Goal: Obtain resource: Obtain resource

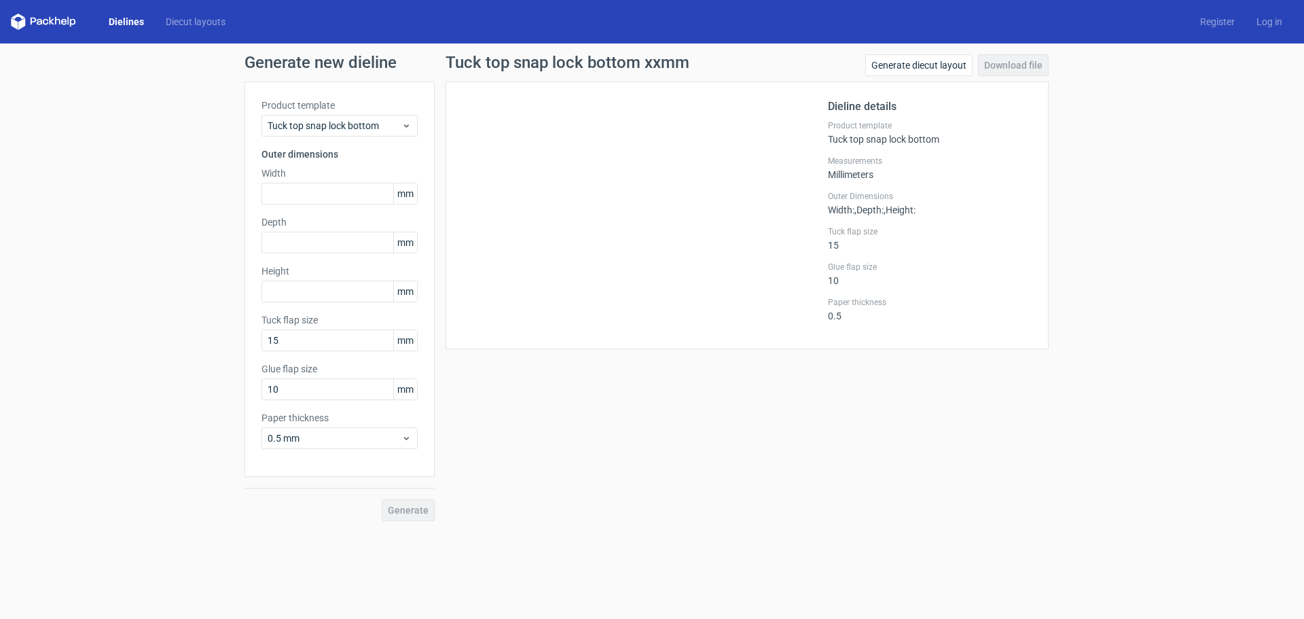
click at [49, 19] on icon at bounding box center [43, 22] width 65 height 16
click at [138, 21] on link "Dielines" at bounding box center [126, 22] width 57 height 14
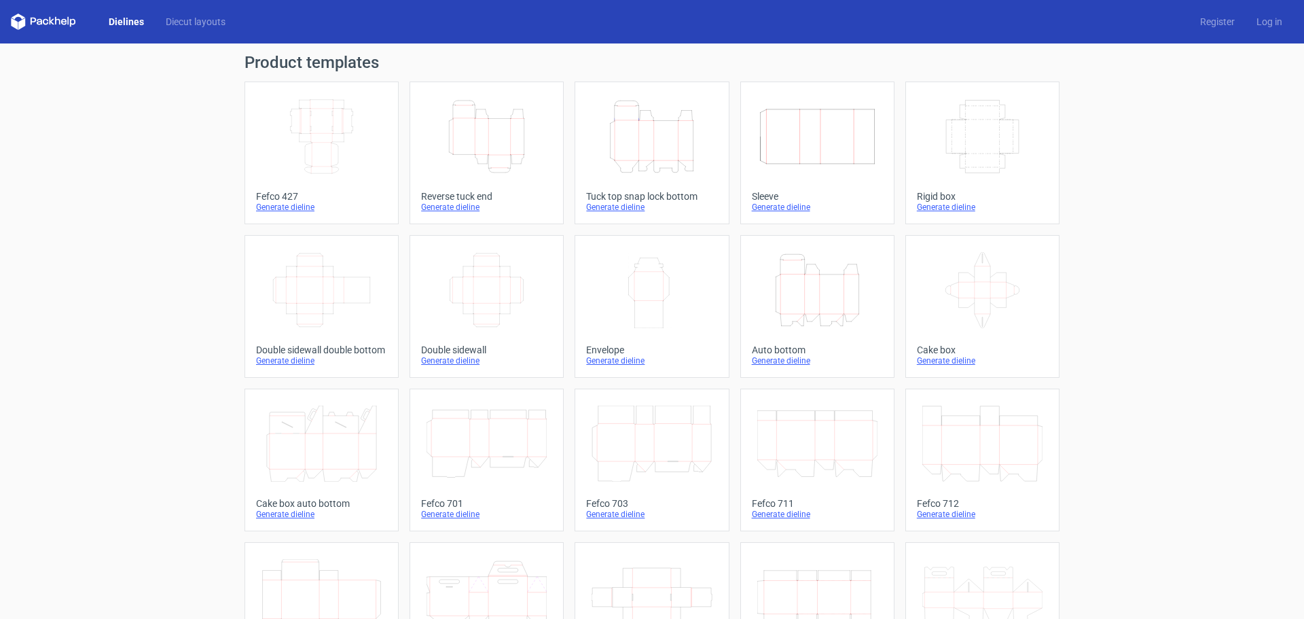
click at [469, 130] on icon "Height Depth Width" at bounding box center [487, 137] width 120 height 76
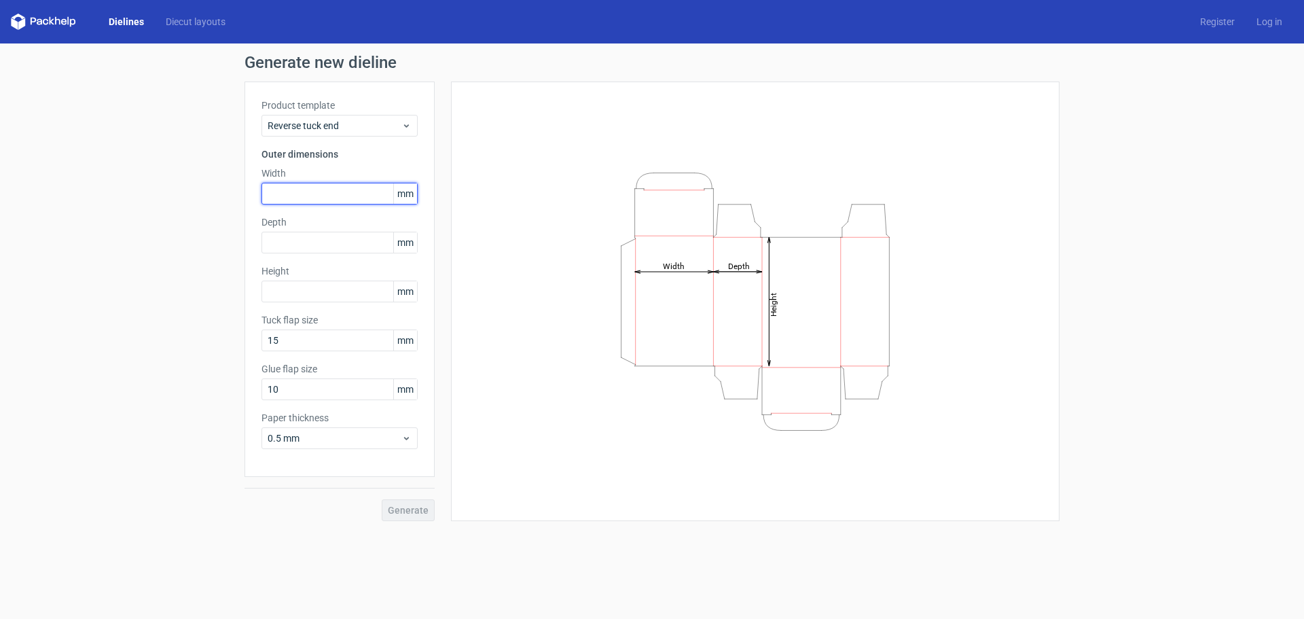
click at [302, 192] on input "text" at bounding box center [340, 194] width 156 height 22
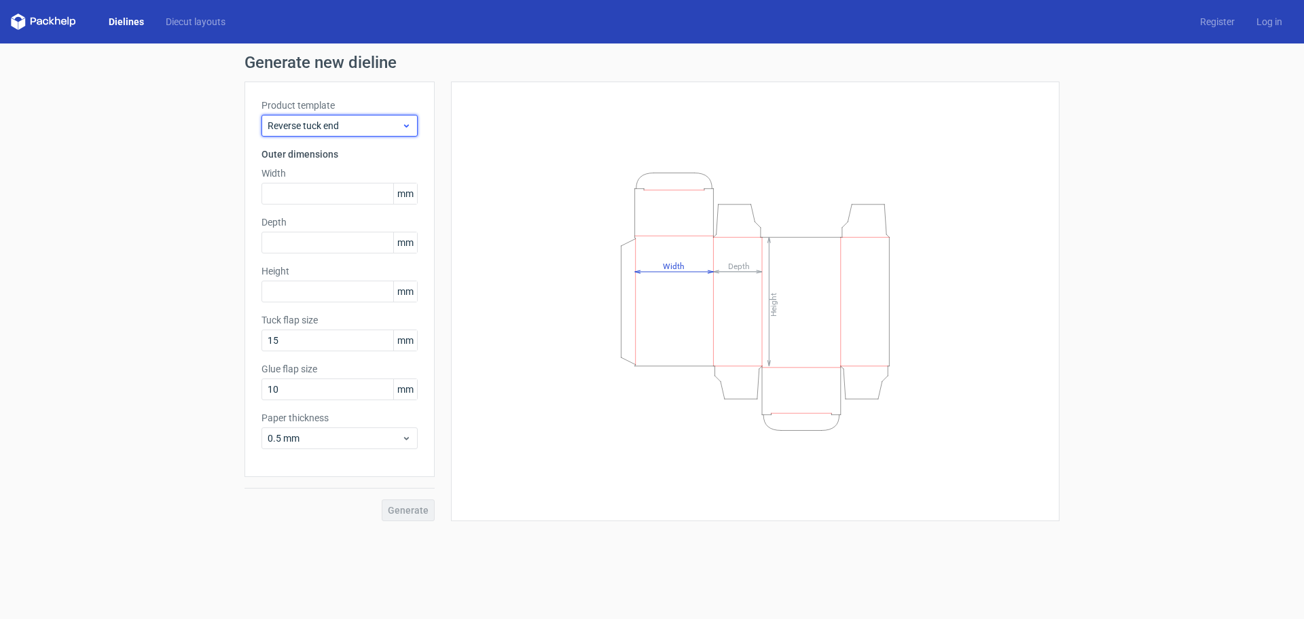
click at [330, 130] on span "Reverse tuck end" at bounding box center [335, 126] width 134 height 14
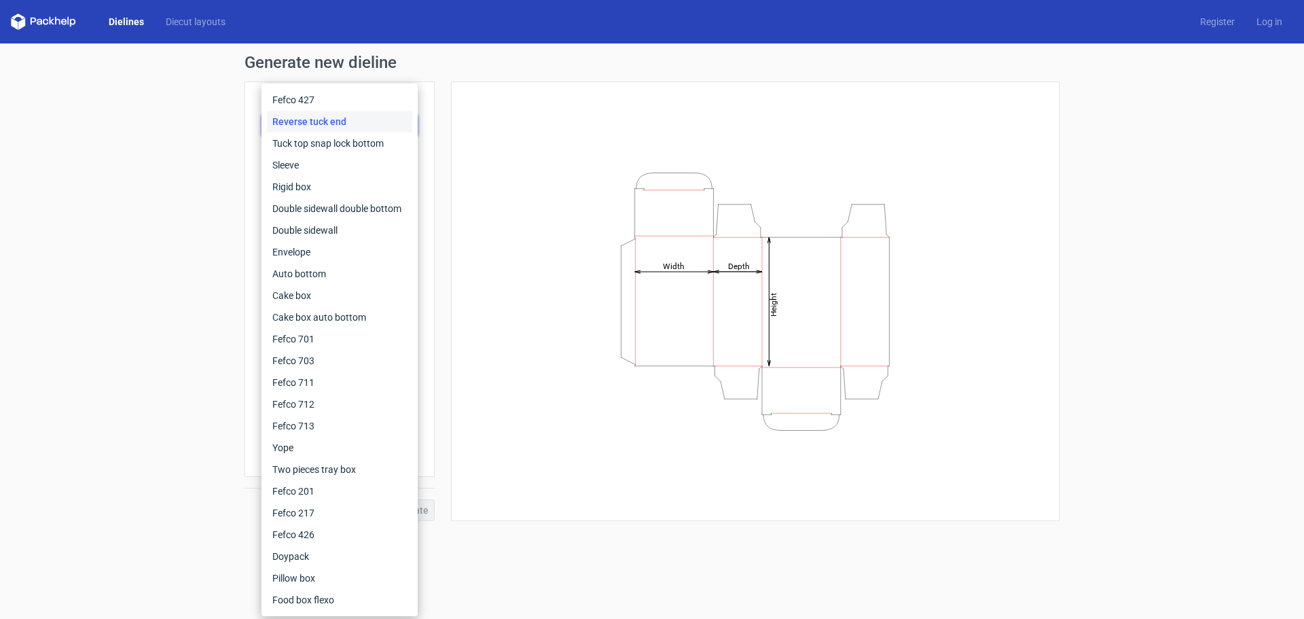
click at [330, 130] on div "Reverse tuck end" at bounding box center [339, 122] width 145 height 22
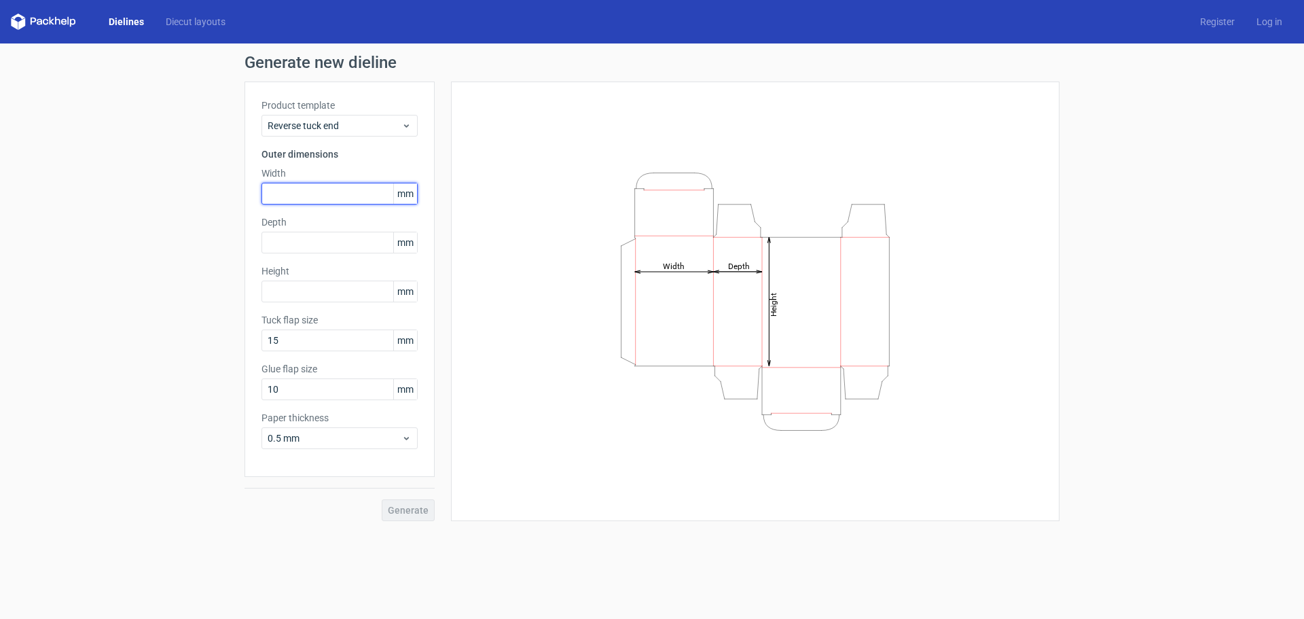
click at [306, 189] on input "text" at bounding box center [340, 194] width 156 height 22
type input "100"
type input "50"
type input "200"
click at [396, 511] on span "Generate" at bounding box center [408, 510] width 41 height 10
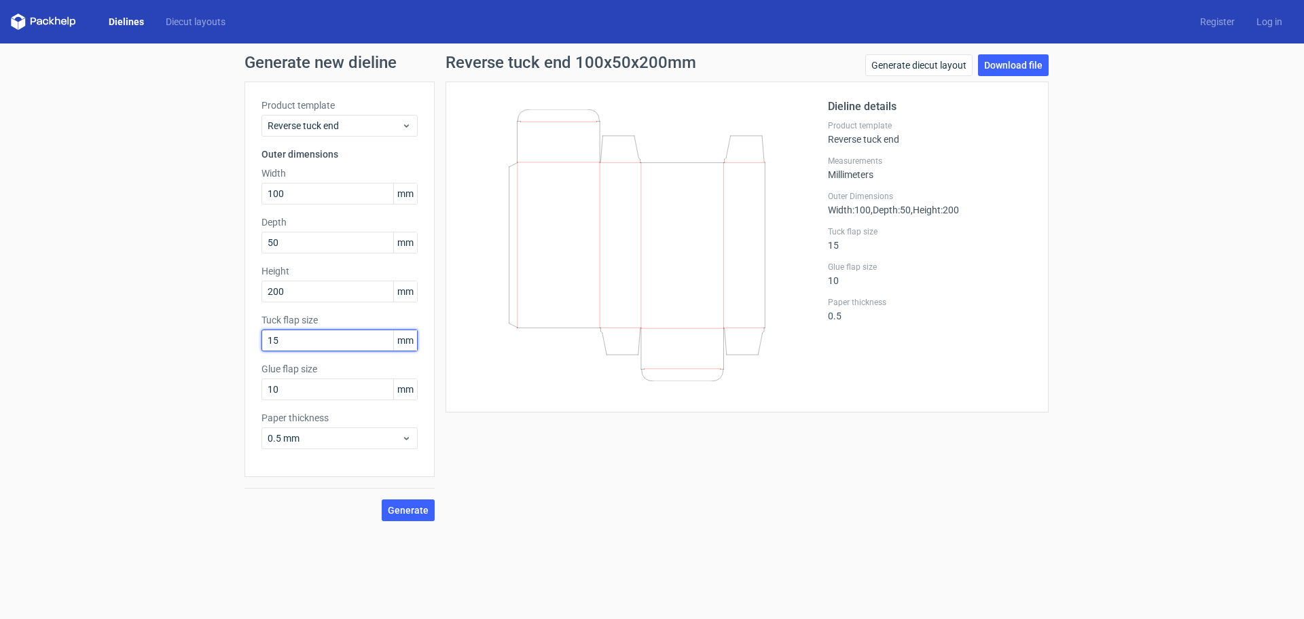
drag, startPoint x: 304, startPoint y: 336, endPoint x: 230, endPoint y: 336, distance: 73.4
click at [230, 336] on div "Generate new dieline Product template Reverse tuck end Outer dimensions Width 1…" at bounding box center [652, 287] width 1304 height 488
type input "50"
click at [410, 514] on span "Generate" at bounding box center [408, 510] width 41 height 10
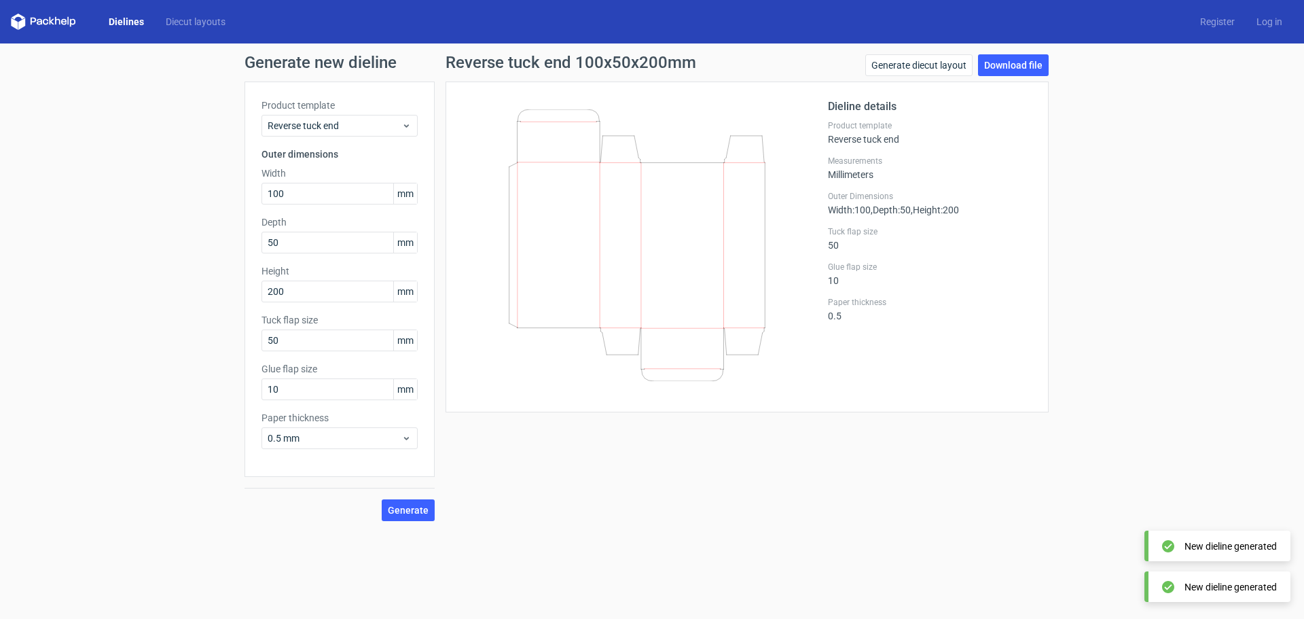
click at [576, 205] on icon at bounding box center [637, 245] width 327 height 272
drag, startPoint x: 599, startPoint y: 168, endPoint x: 610, endPoint y: 191, distance: 25.8
click at [610, 191] on icon at bounding box center [637, 245] width 327 height 272
drag, startPoint x: 620, startPoint y: 128, endPoint x: 750, endPoint y: 92, distance: 134.8
click at [657, 145] on icon at bounding box center [637, 245] width 327 height 272
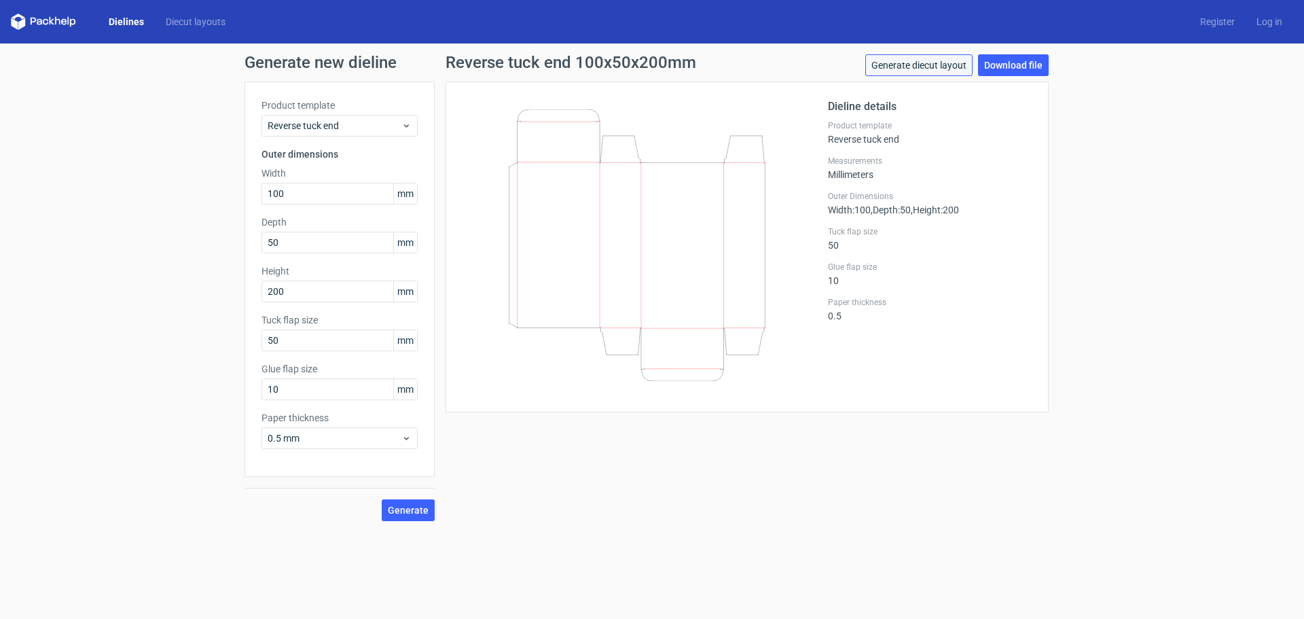
click at [879, 70] on link "Generate diecut layout" at bounding box center [919, 65] width 107 height 22
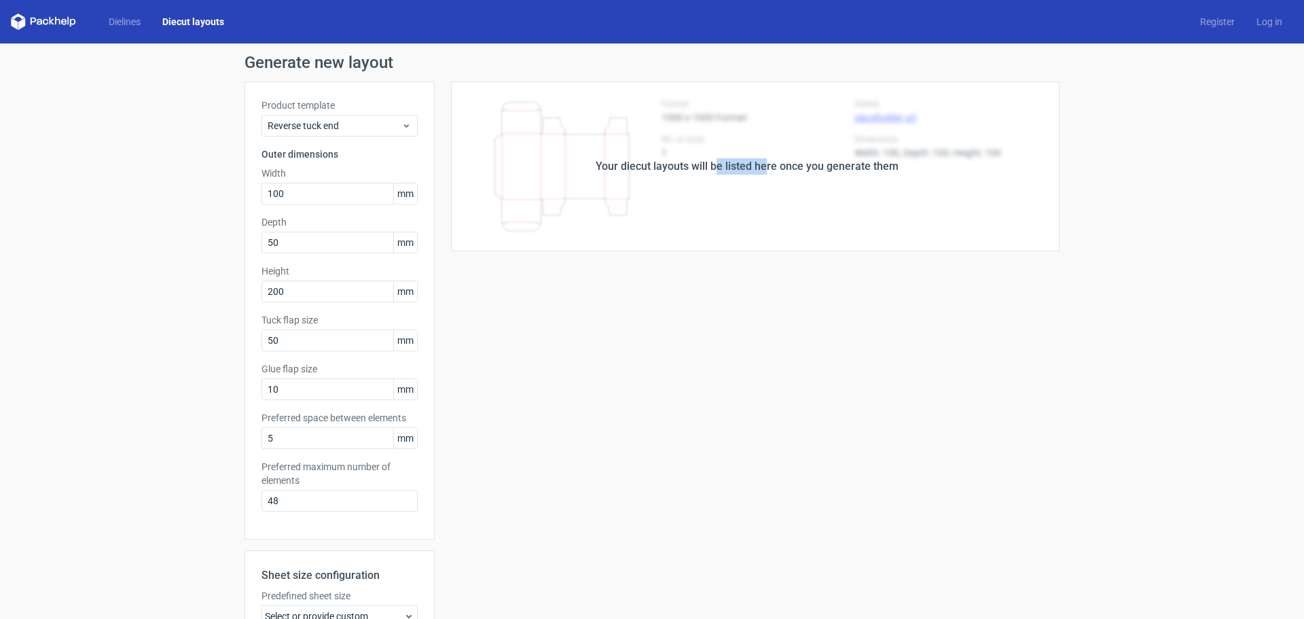
drag, startPoint x: 719, startPoint y: 181, endPoint x: 760, endPoint y: 233, distance: 65.8
click at [760, 233] on div "Your diecut layouts will be listed here once you generate them" at bounding box center [747, 167] width 625 height 170
click at [541, 194] on div "Your diecut layouts will be listed here once you generate them" at bounding box center [747, 167] width 625 height 170
click at [319, 196] on input "100" at bounding box center [340, 194] width 156 height 22
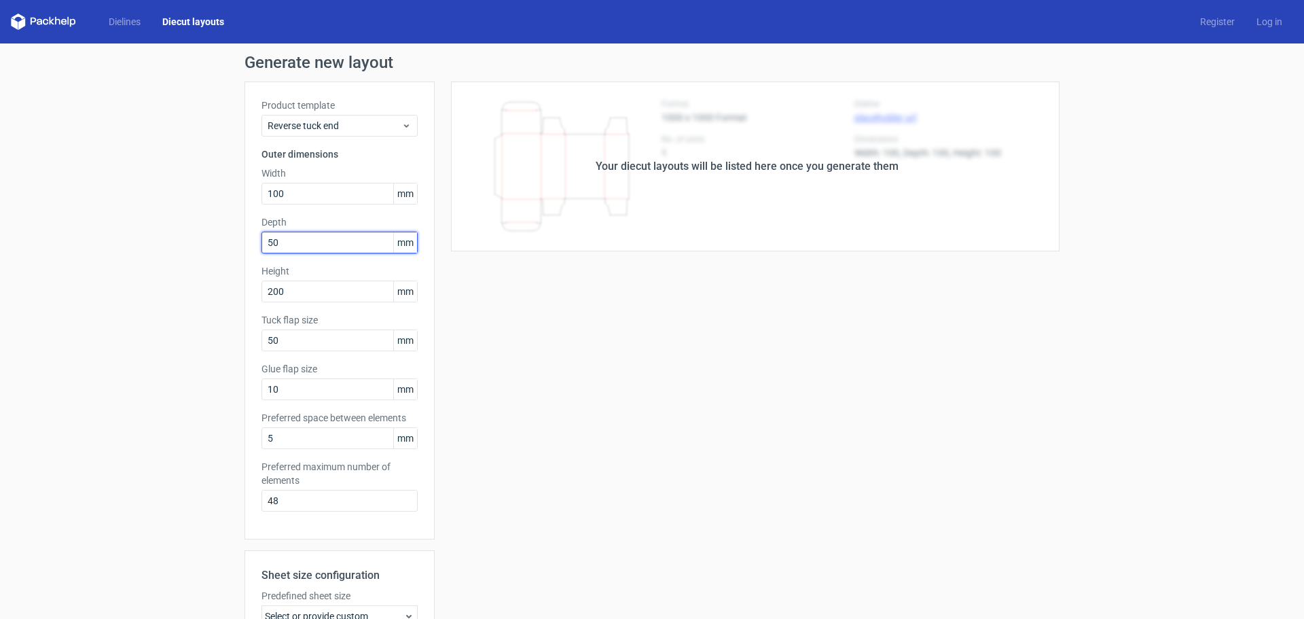
click at [307, 243] on input "50" at bounding box center [340, 243] width 156 height 22
click at [310, 289] on input "200" at bounding box center [340, 292] width 156 height 22
click at [313, 340] on input "50" at bounding box center [340, 341] width 156 height 22
click at [311, 398] on input "10" at bounding box center [340, 389] width 156 height 22
click at [307, 451] on div "Product template Reverse tuck end Outer dimensions Width 100 mm Depth 50 mm Hei…" at bounding box center [340, 311] width 190 height 458
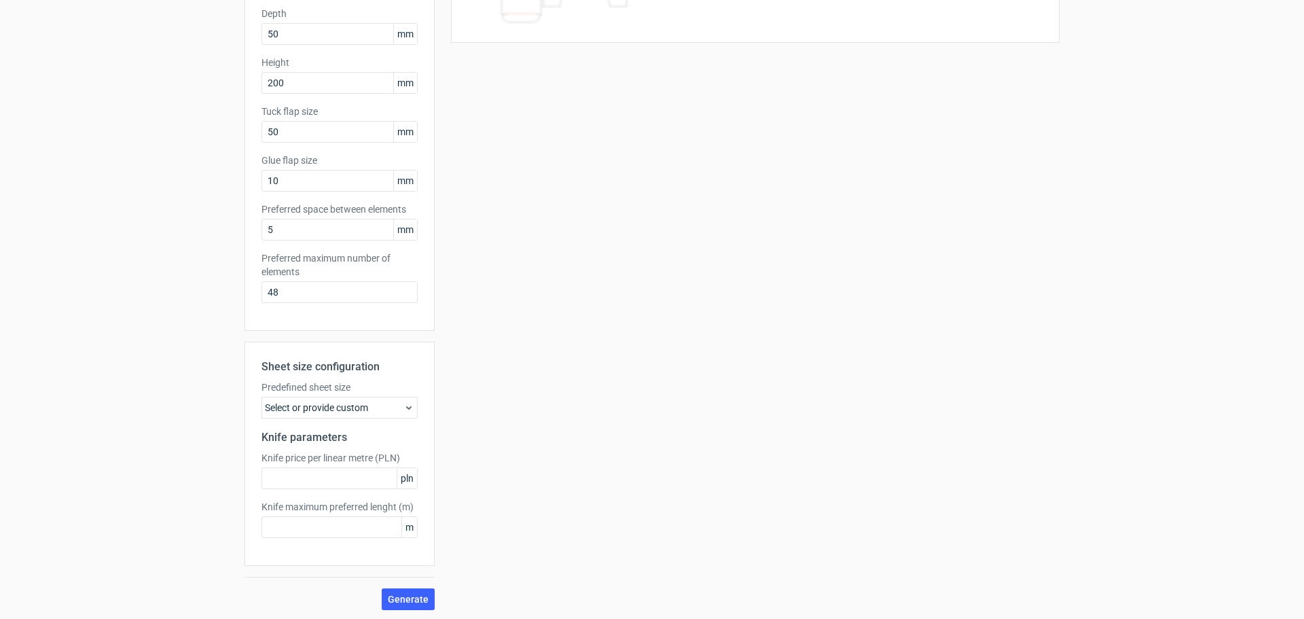
scroll to position [211, 0]
click at [277, 398] on div "Select or provide custom" at bounding box center [340, 406] width 156 height 22
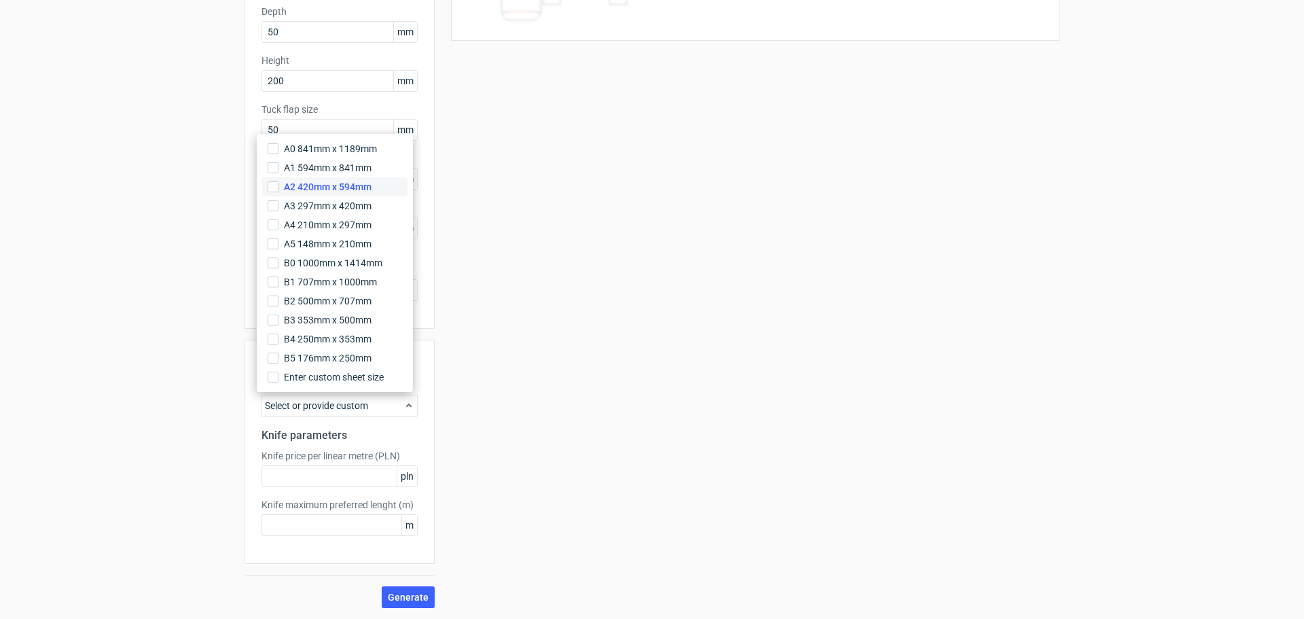
click at [321, 184] on span "A2 420mm x 594mm" at bounding box center [328, 187] width 88 height 14
click at [279, 184] on input "A2 420mm x 594mm" at bounding box center [273, 186] width 11 height 11
click at [291, 457] on label "Knife price per linear metre (PLN)" at bounding box center [340, 456] width 156 height 14
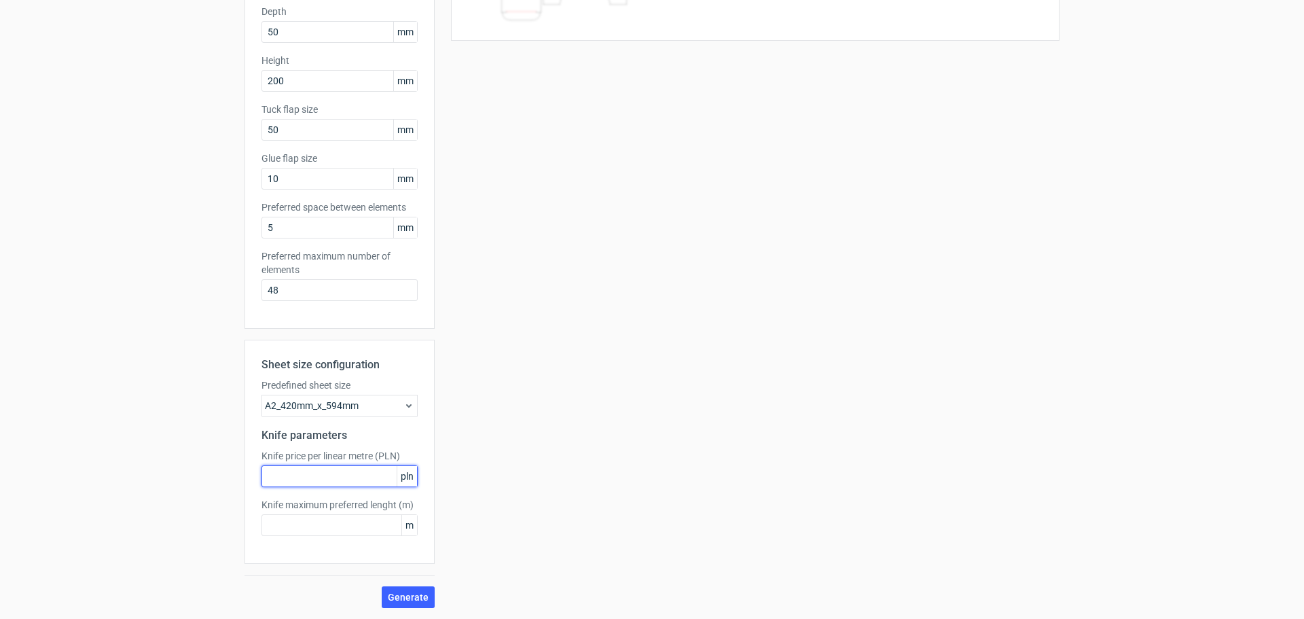
click at [292, 474] on input "text" at bounding box center [340, 476] width 156 height 22
click at [398, 601] on span "Generate" at bounding box center [408, 597] width 41 height 10
click at [340, 479] on input "text" at bounding box center [340, 476] width 156 height 22
click at [349, 512] on div "Knife maximum preferred lenght (m) m" at bounding box center [340, 517] width 156 height 38
click at [352, 525] on input "text" at bounding box center [340, 525] width 156 height 22
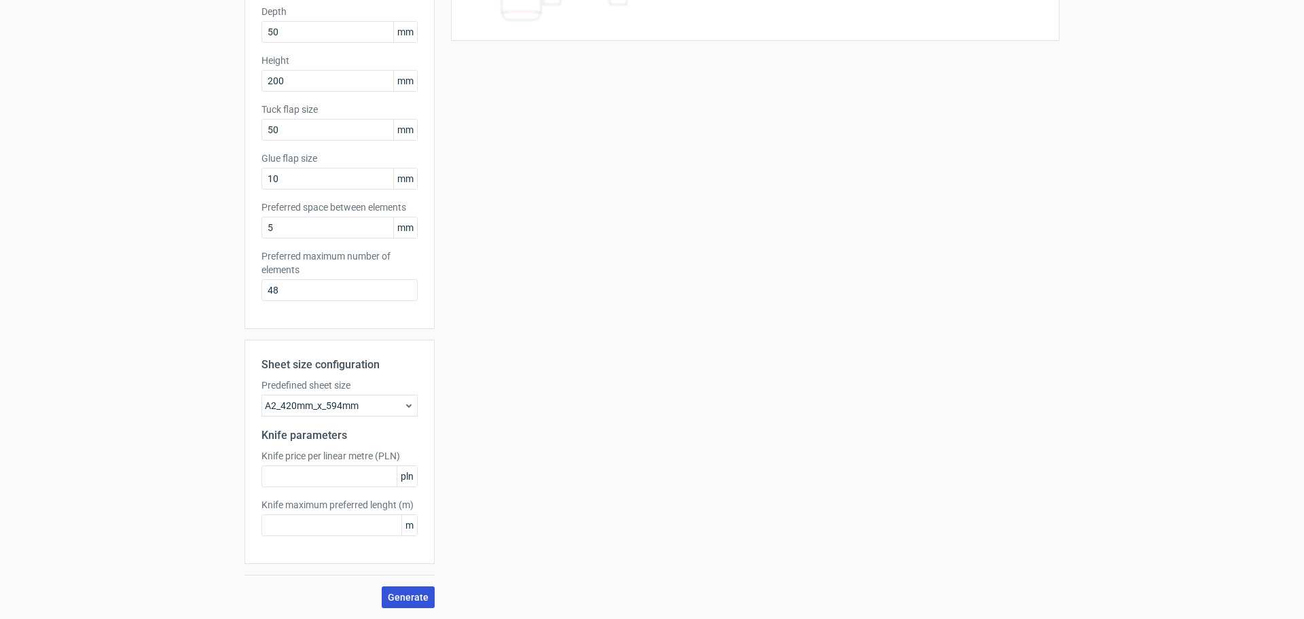
click at [400, 600] on span "Generate" at bounding box center [408, 597] width 41 height 10
click at [321, 482] on input "text" at bounding box center [340, 476] width 156 height 22
type input "4"
click at [313, 526] on input "text" at bounding box center [340, 525] width 156 height 22
type input "4"
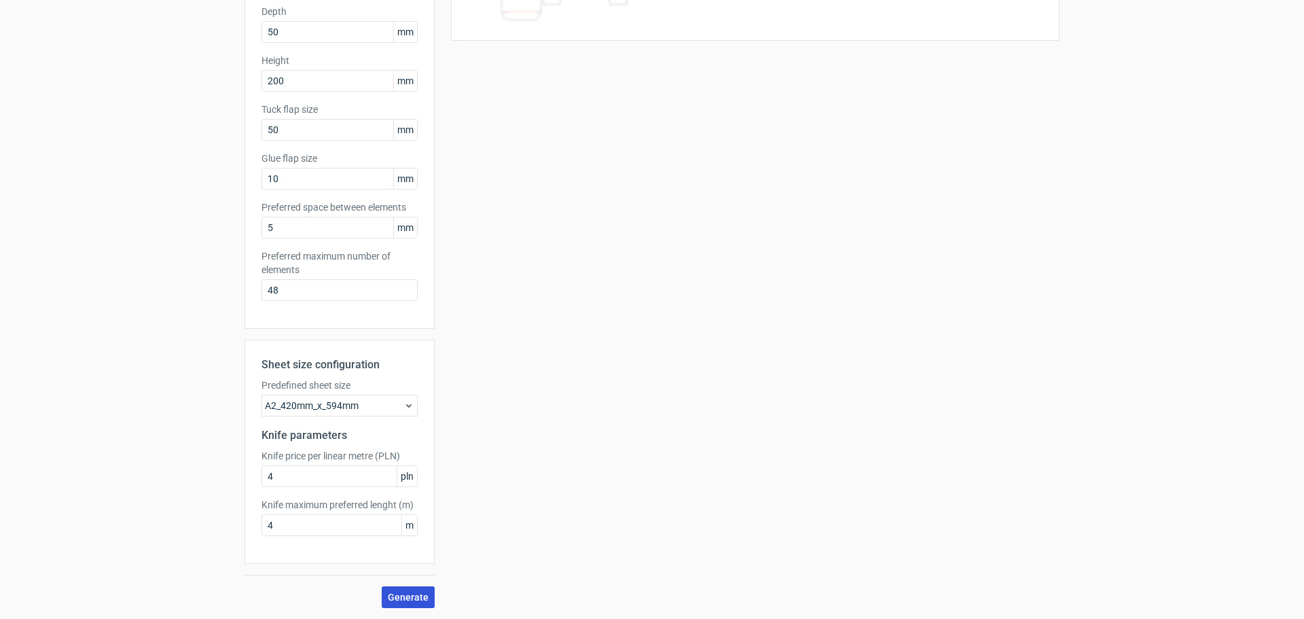
click at [385, 589] on button "Generate" at bounding box center [408, 597] width 53 height 22
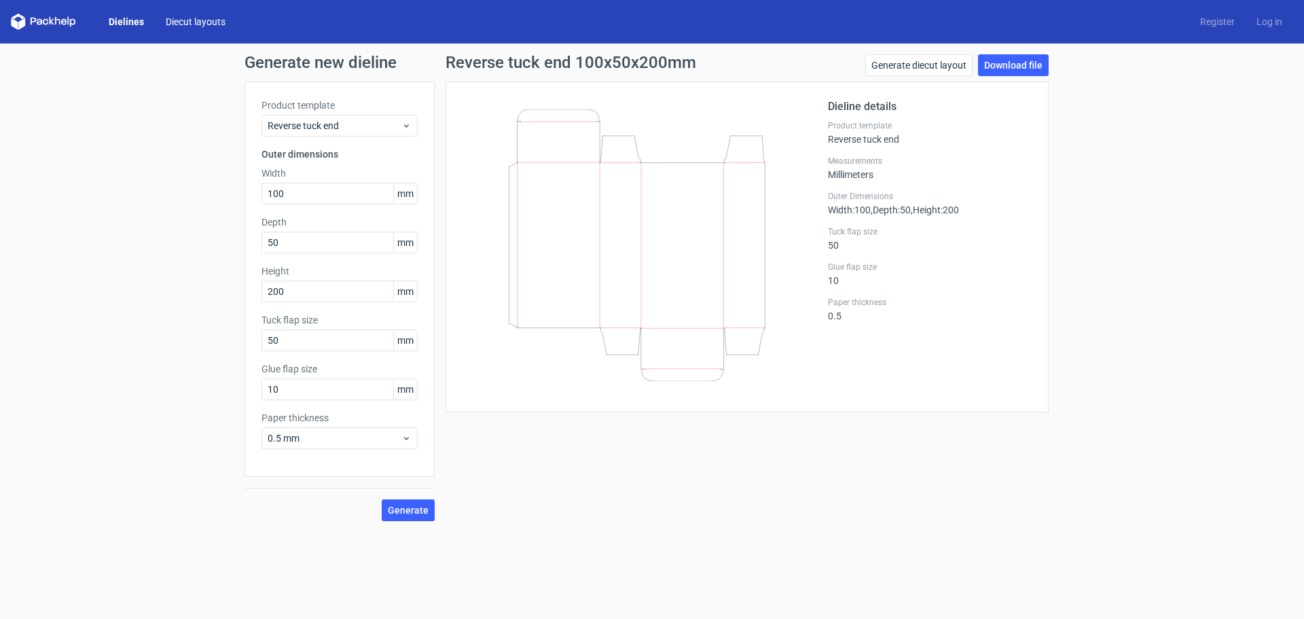
click at [198, 23] on link "Diecut layouts" at bounding box center [196, 22] width 82 height 14
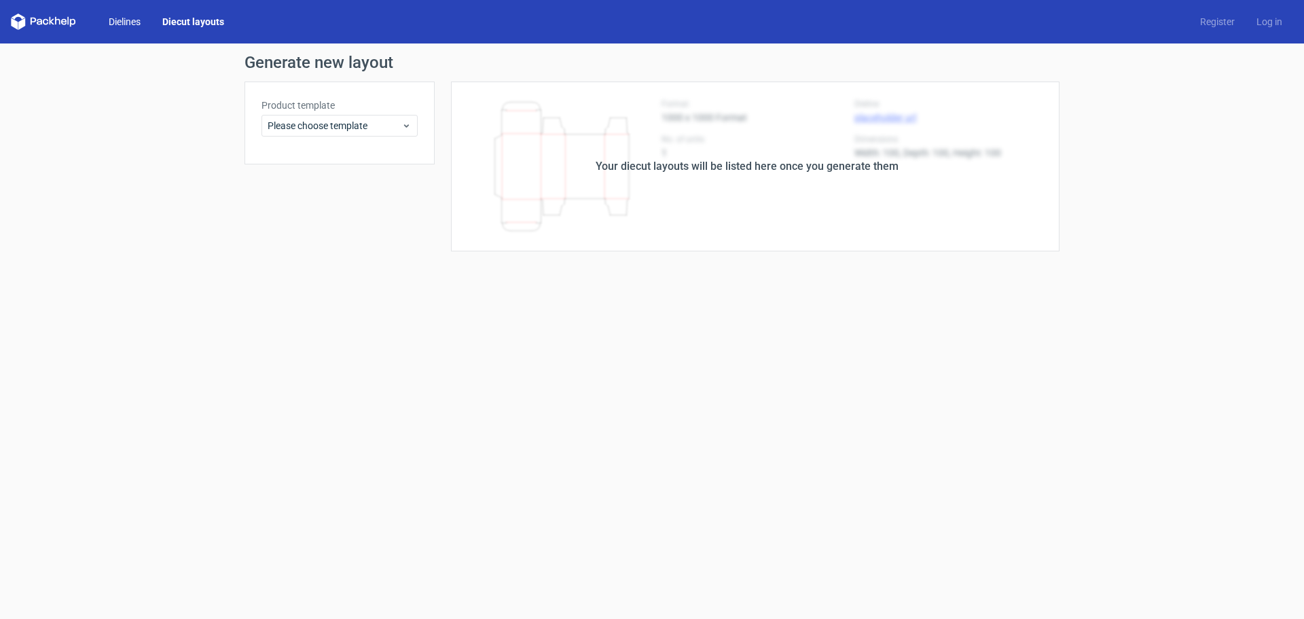
click at [120, 27] on link "Dielines" at bounding box center [125, 22] width 54 height 14
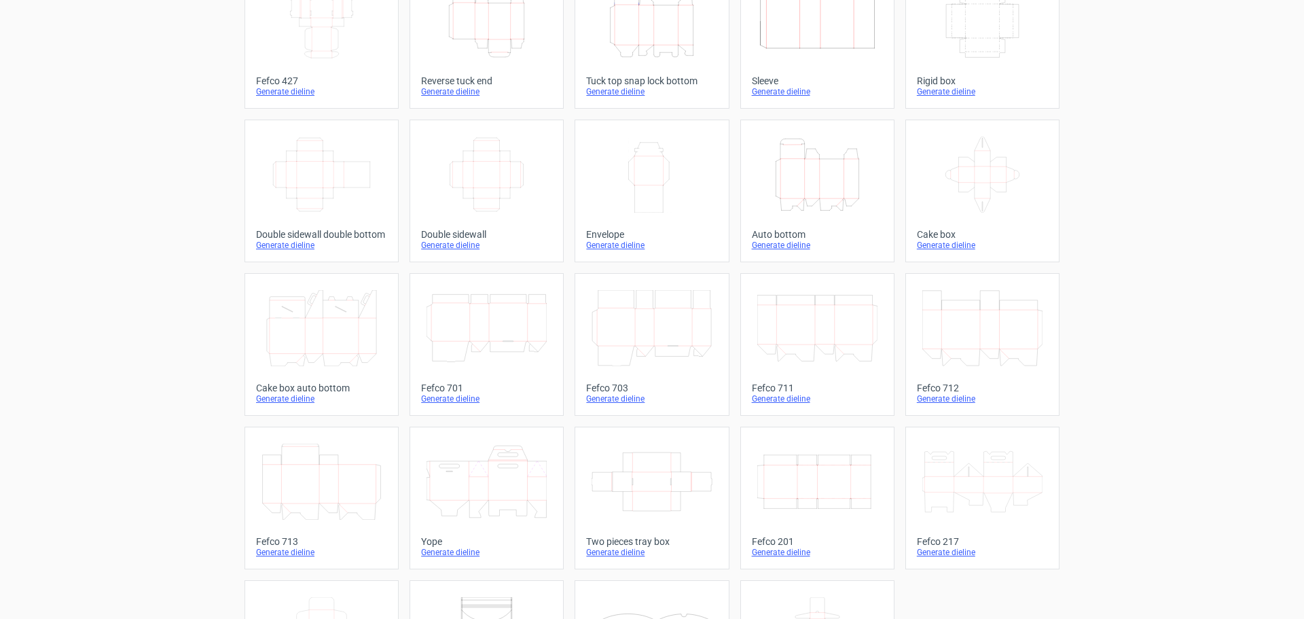
scroll to position [230, 0]
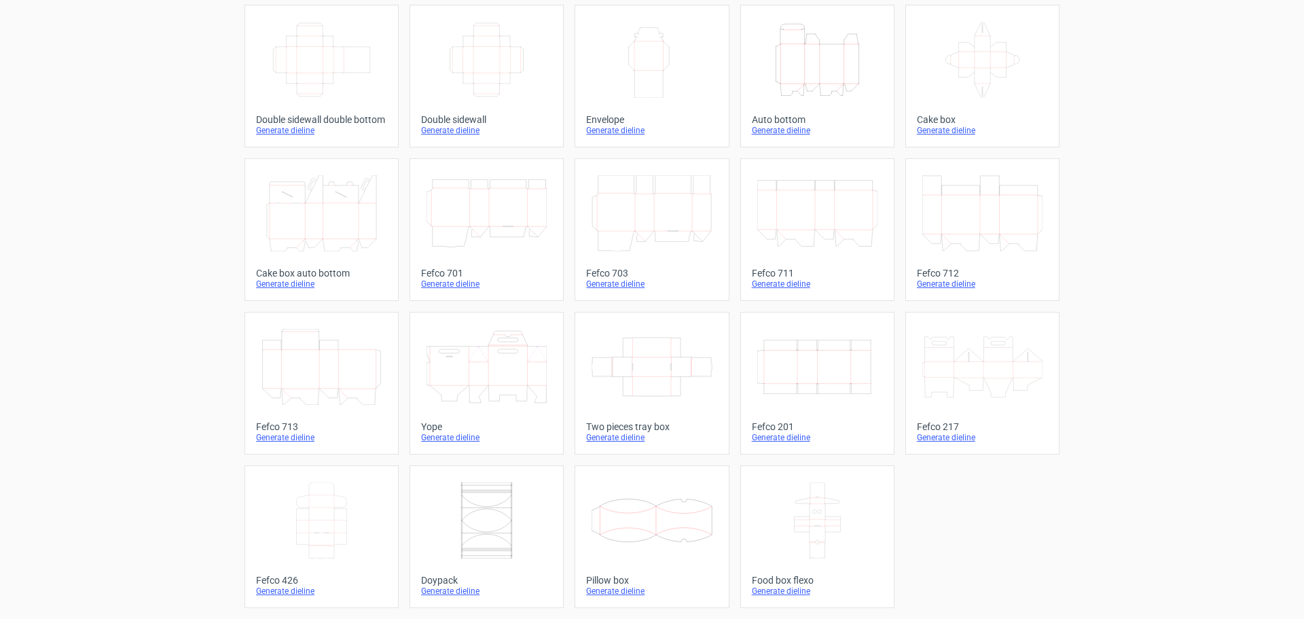
click at [1009, 349] on icon at bounding box center [983, 367] width 120 height 76
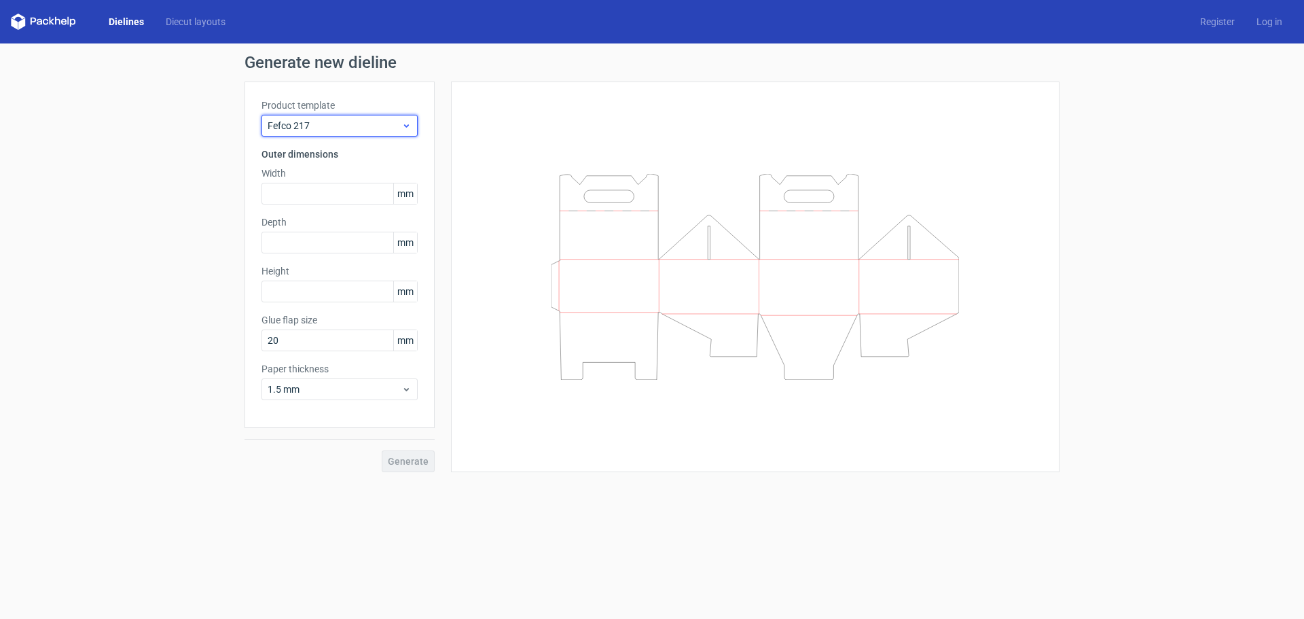
click at [322, 127] on span "Fefco 217" at bounding box center [335, 126] width 134 height 14
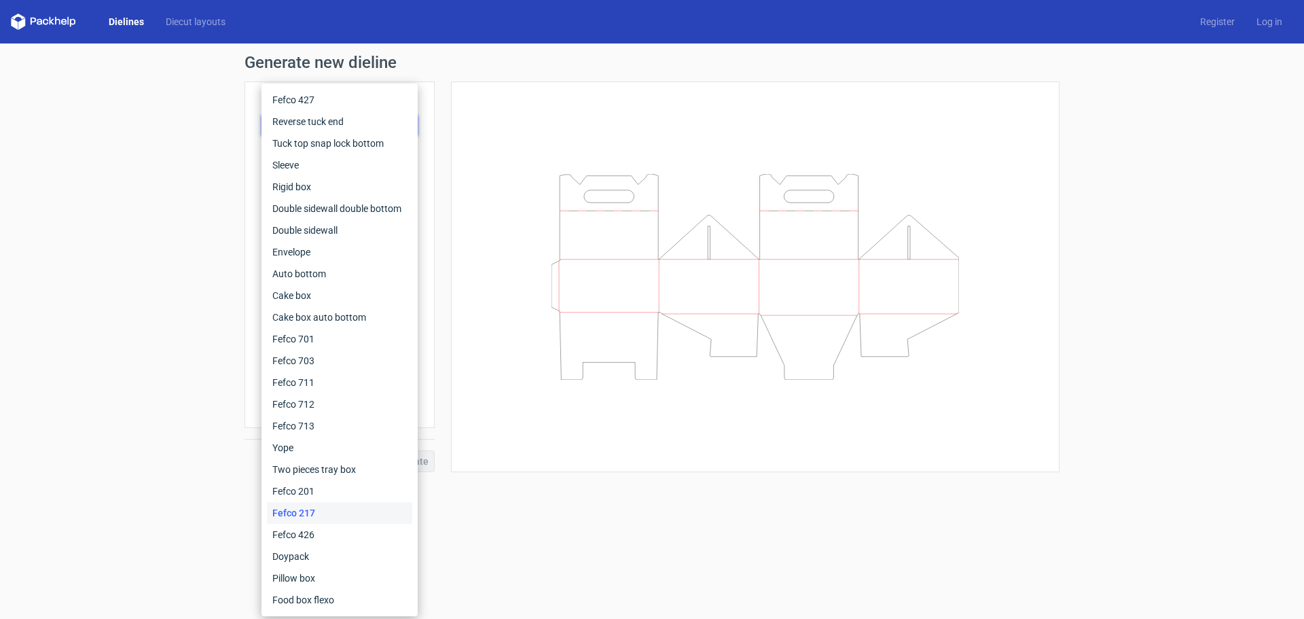
click at [556, 115] on div at bounding box center [755, 277] width 575 height 357
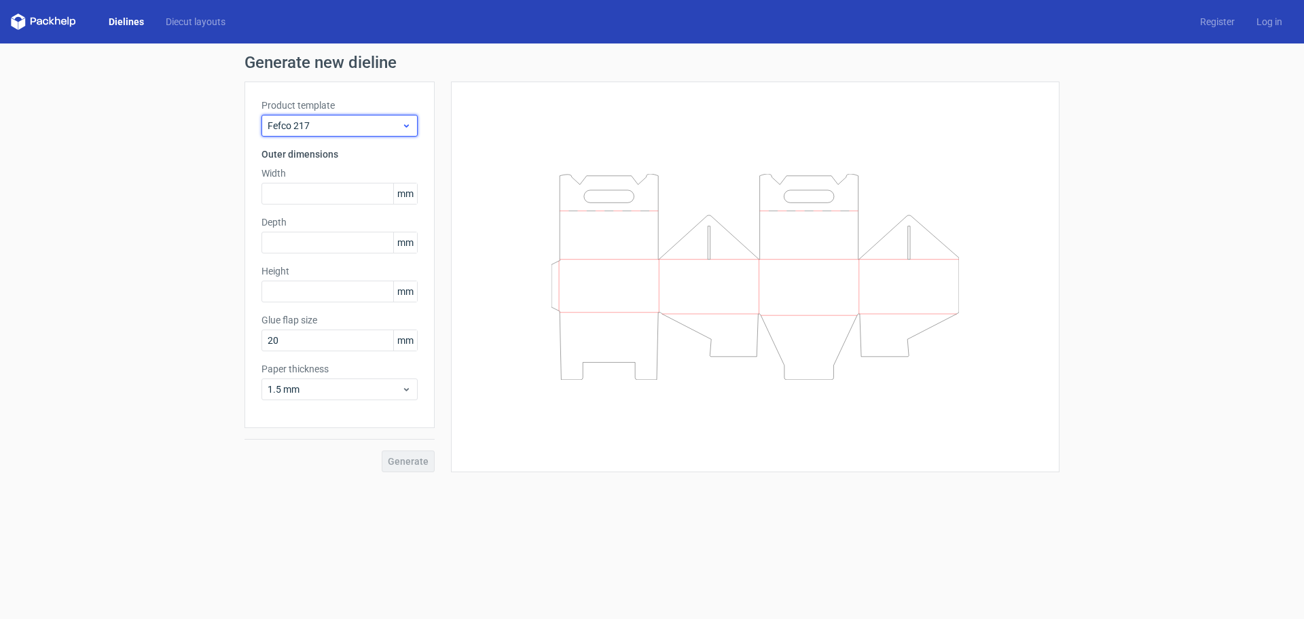
click at [340, 123] on span "Fefco 217" at bounding box center [335, 126] width 134 height 14
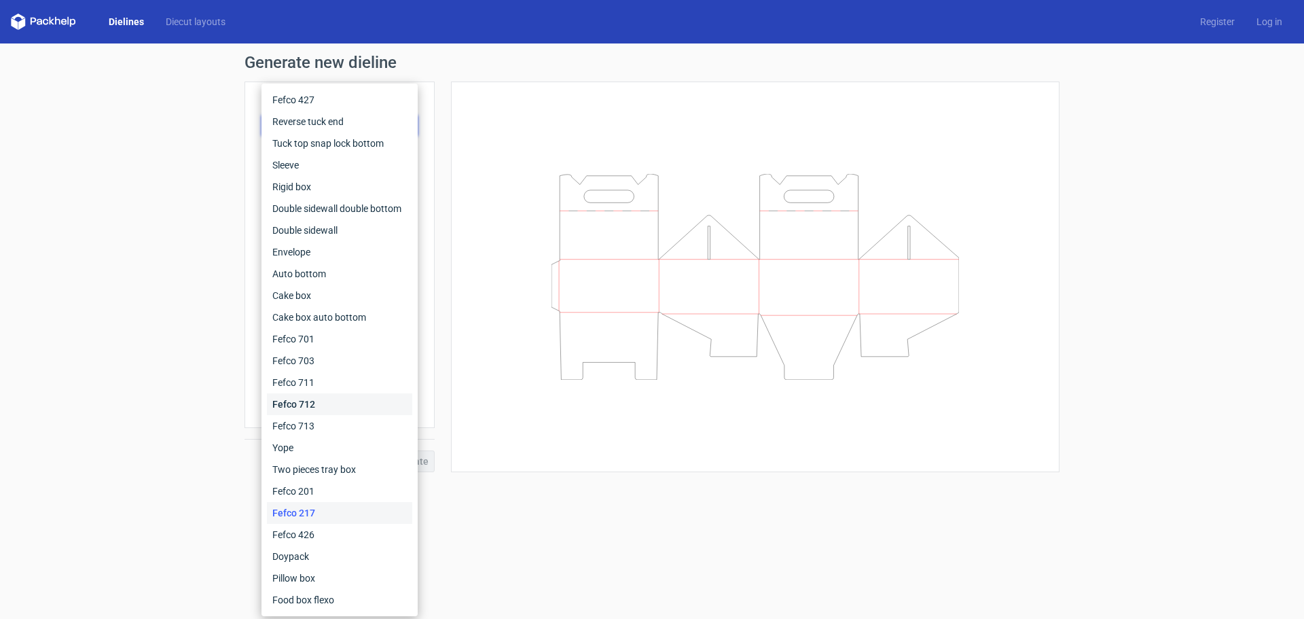
click at [300, 406] on div "Fefco 712" at bounding box center [339, 404] width 145 height 22
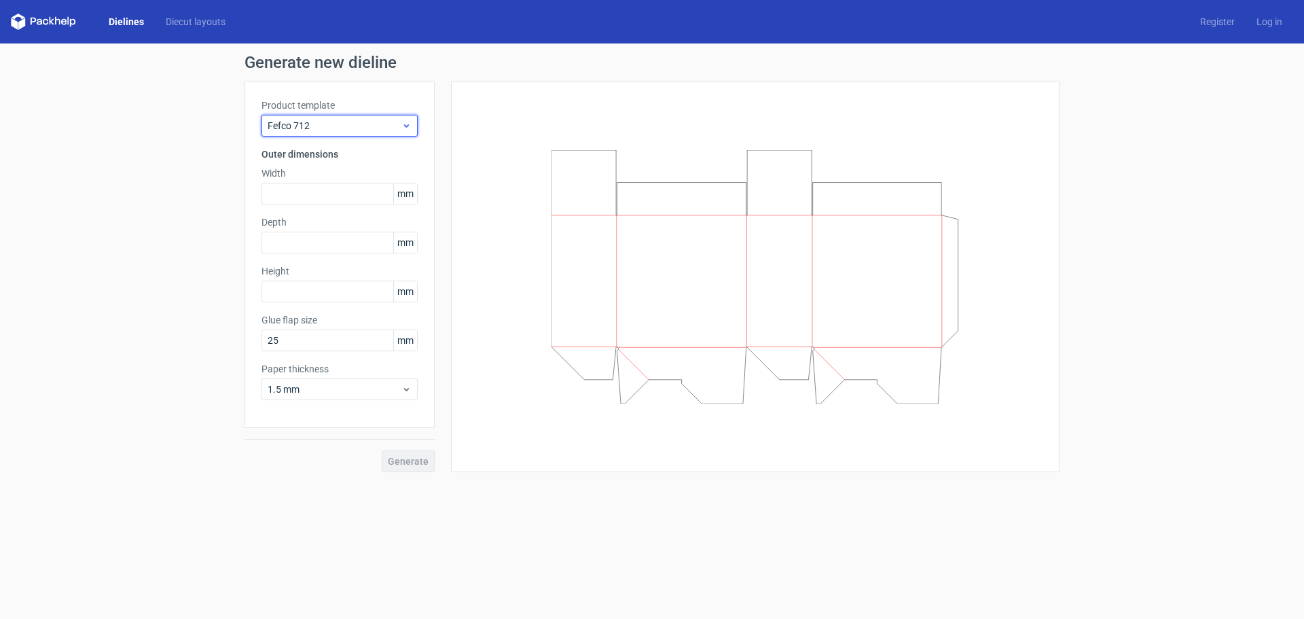
click at [337, 123] on span "Fefco 712" at bounding box center [335, 126] width 134 height 14
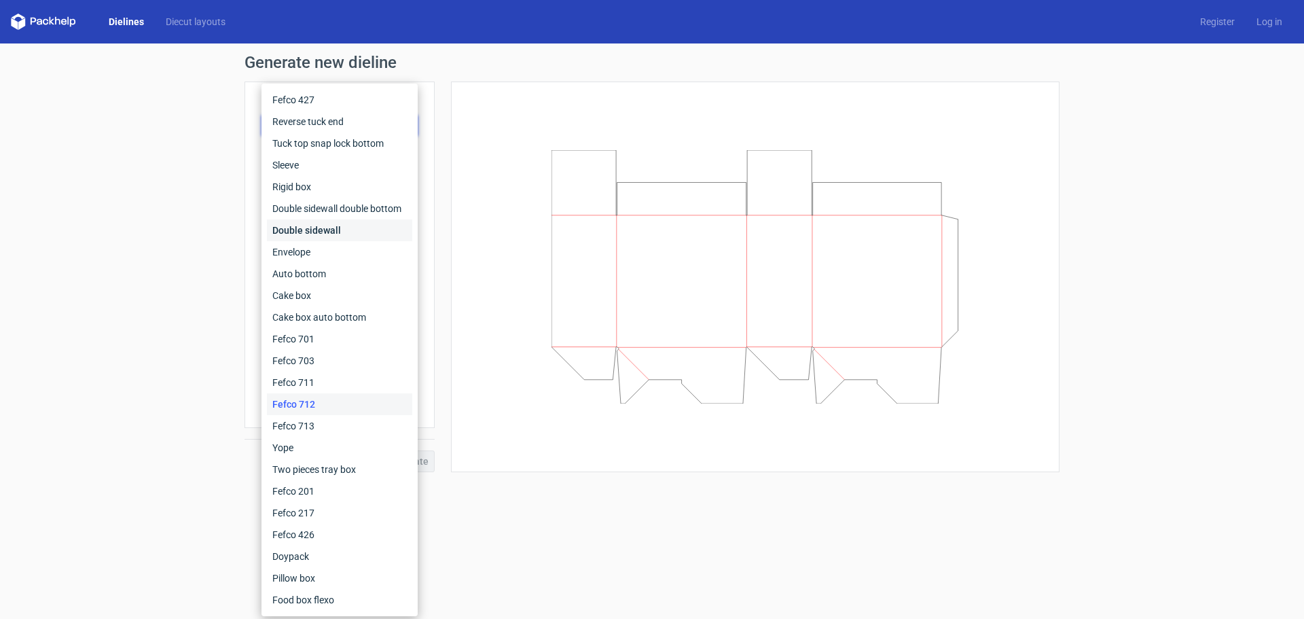
click at [316, 238] on div "Double sidewall" at bounding box center [339, 230] width 145 height 22
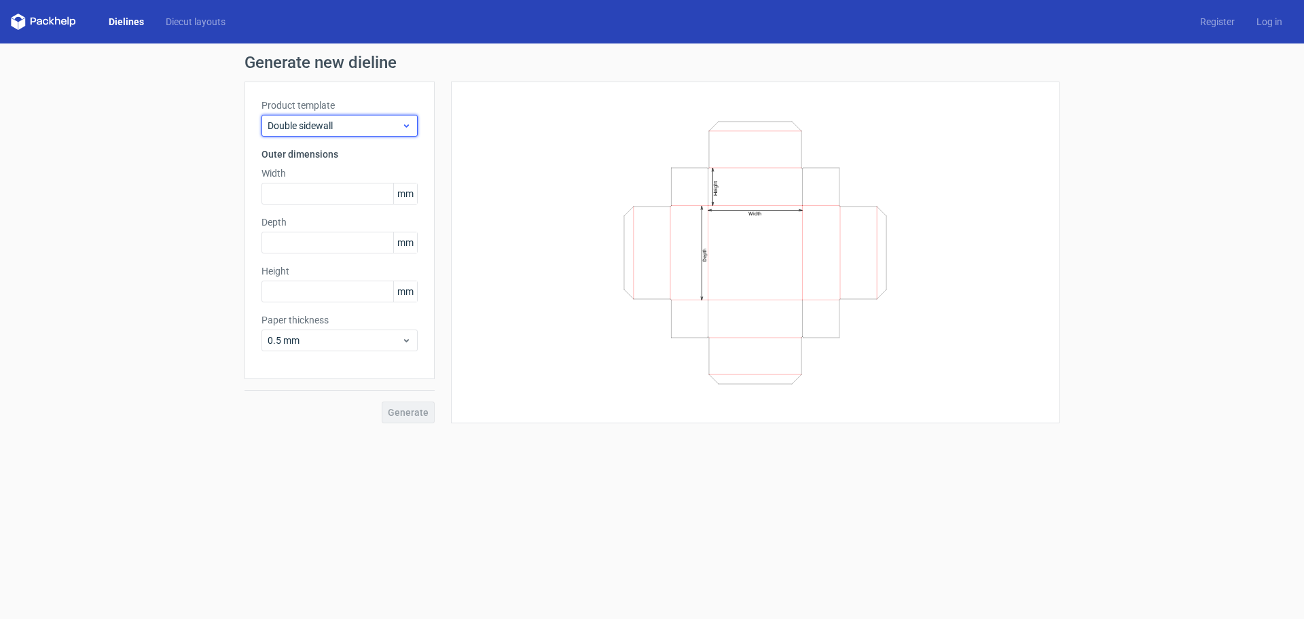
click at [306, 122] on span "Double sidewall" at bounding box center [335, 126] width 134 height 14
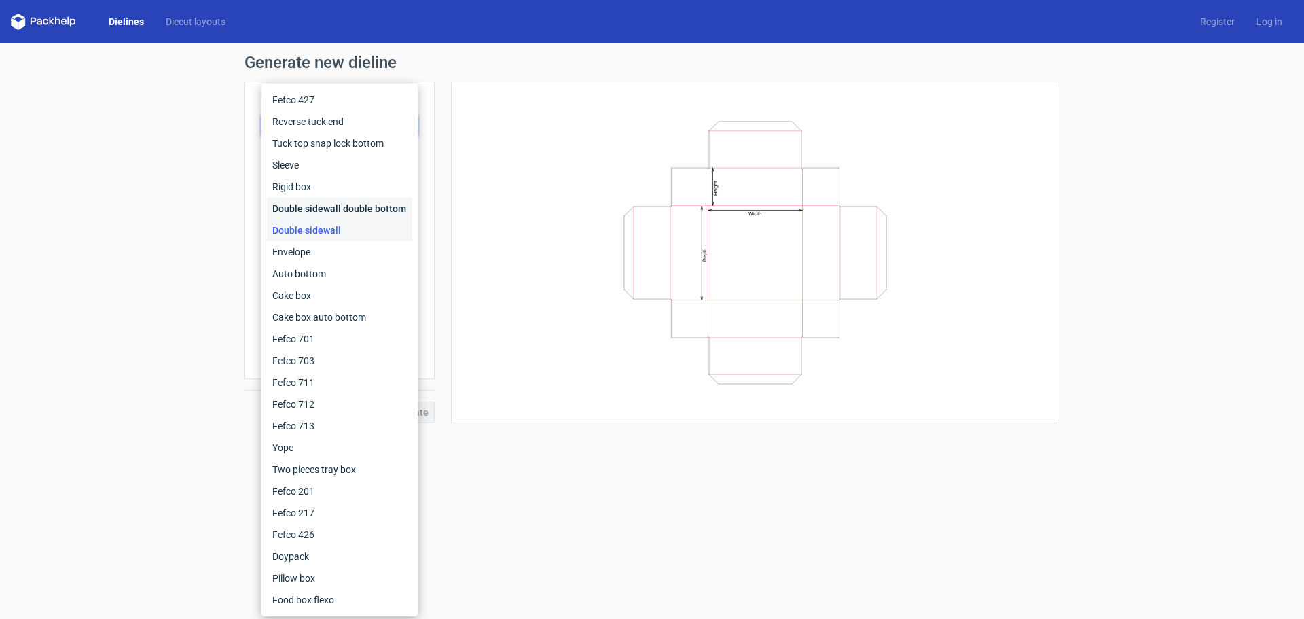
click at [307, 208] on div "Double sidewall double bottom" at bounding box center [339, 209] width 145 height 22
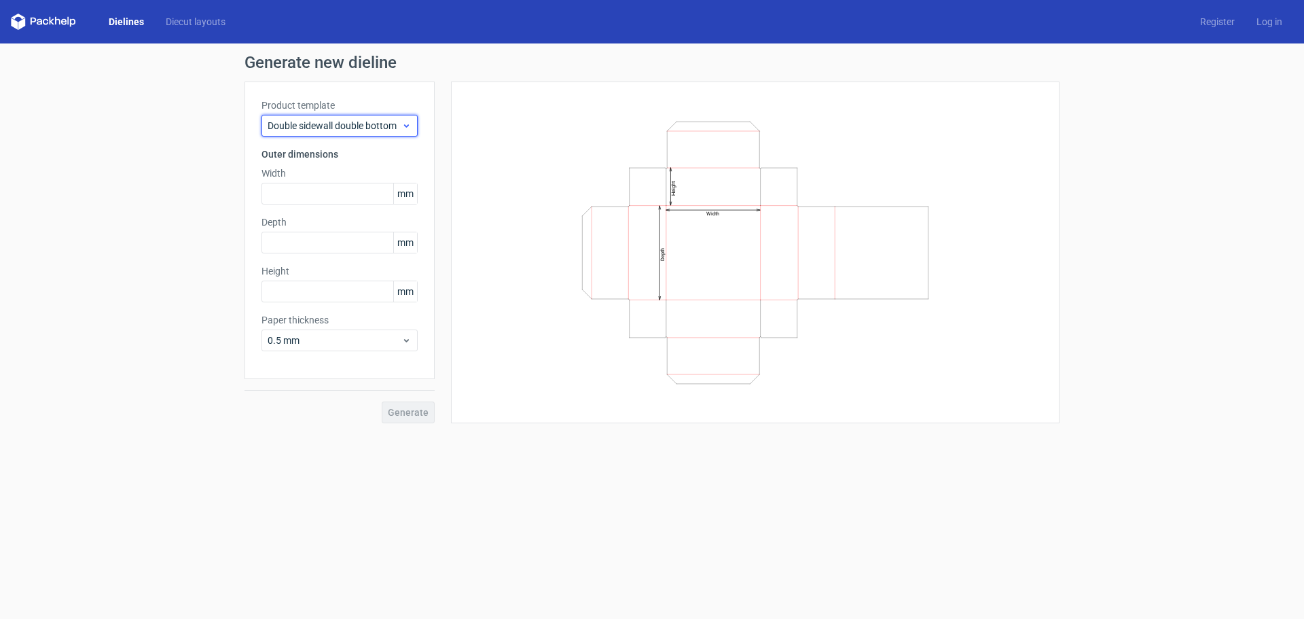
click at [334, 122] on span "Double sidewall double bottom" at bounding box center [335, 126] width 134 height 14
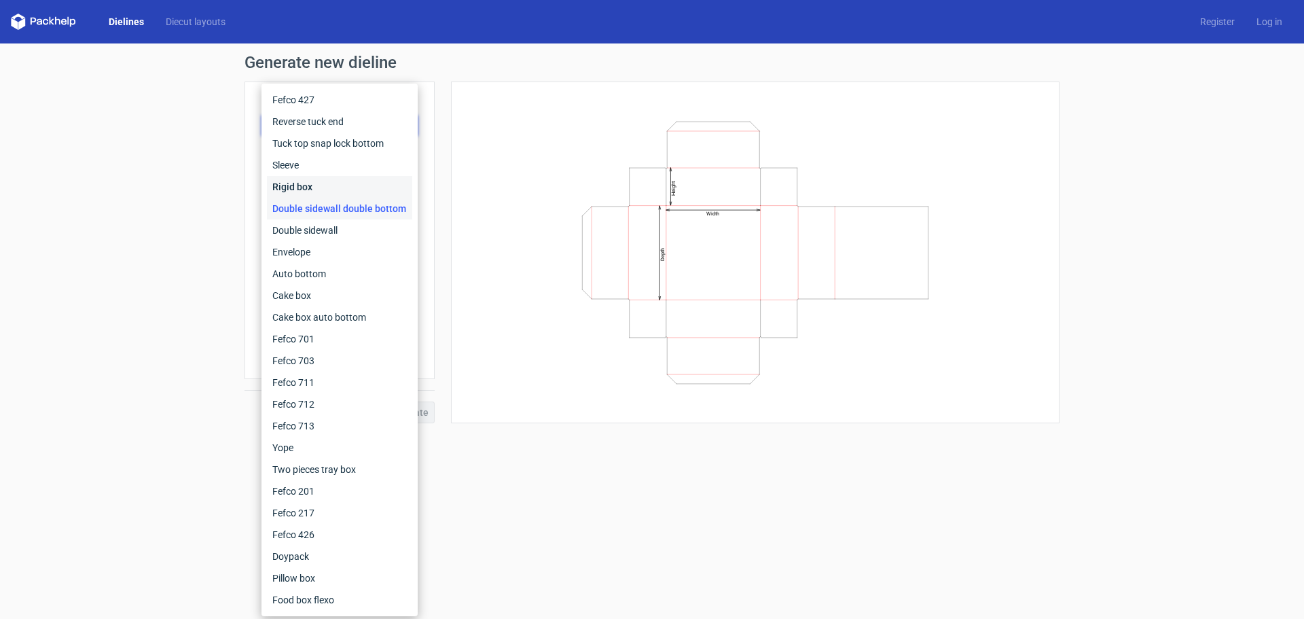
click at [329, 188] on div "Rigid box" at bounding box center [339, 187] width 145 height 22
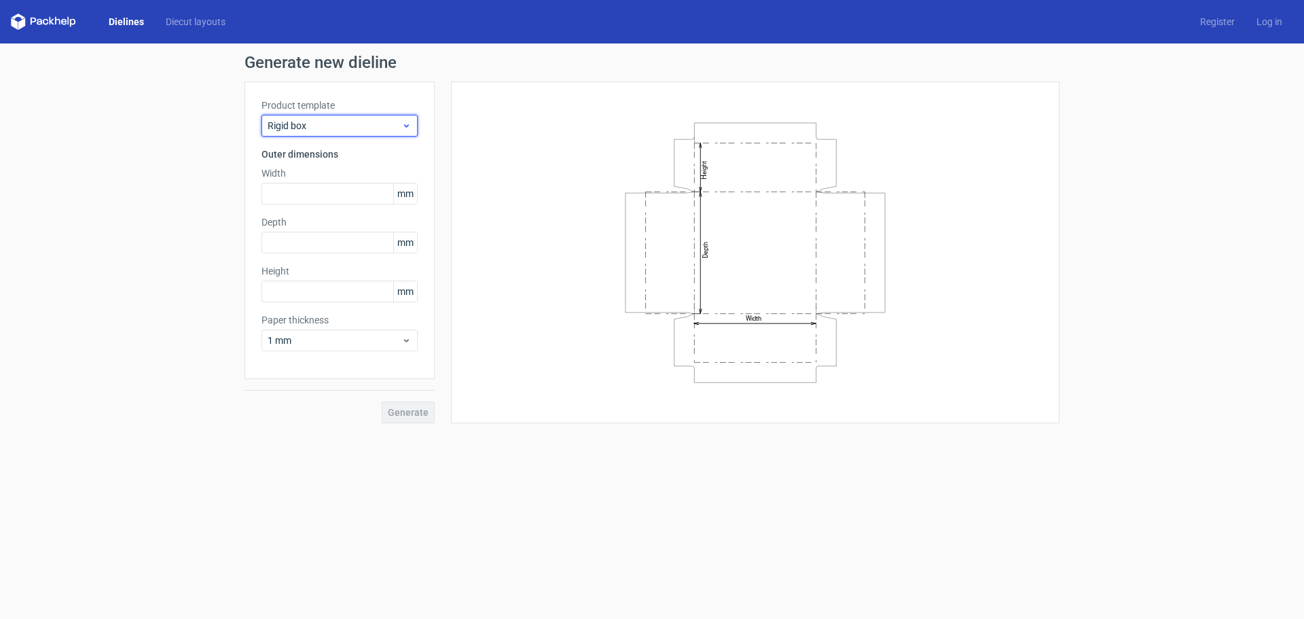
click at [344, 122] on span "Rigid box" at bounding box center [335, 126] width 134 height 14
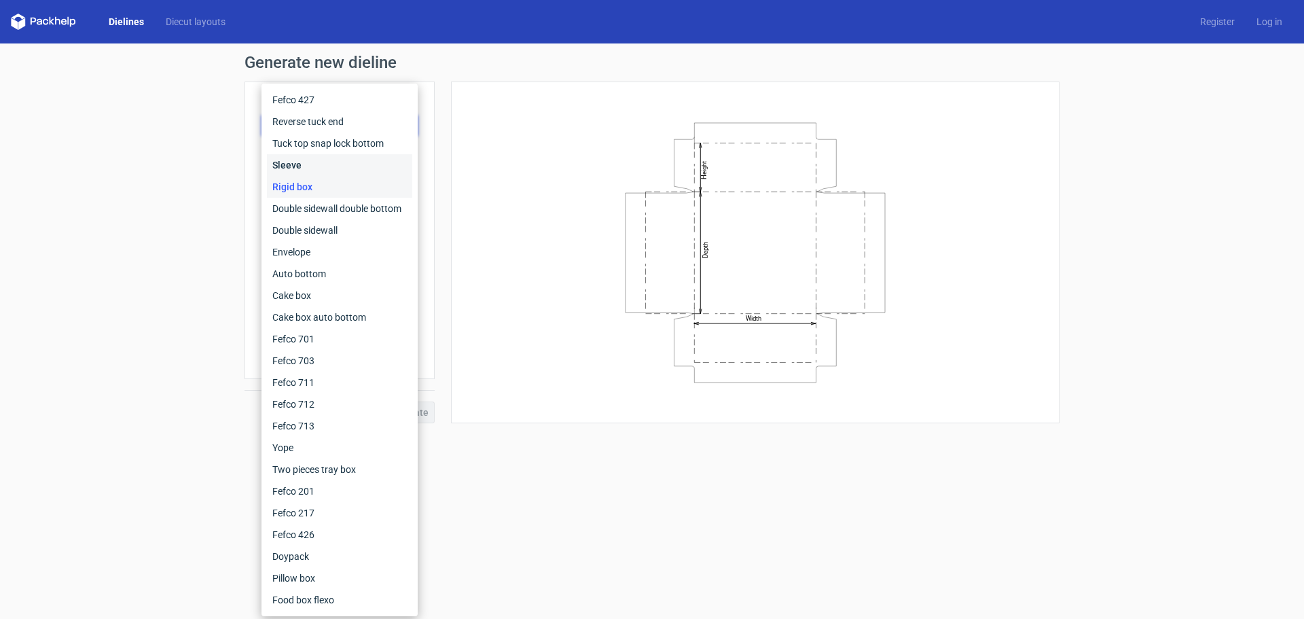
click at [342, 166] on div "Sleeve" at bounding box center [339, 165] width 145 height 22
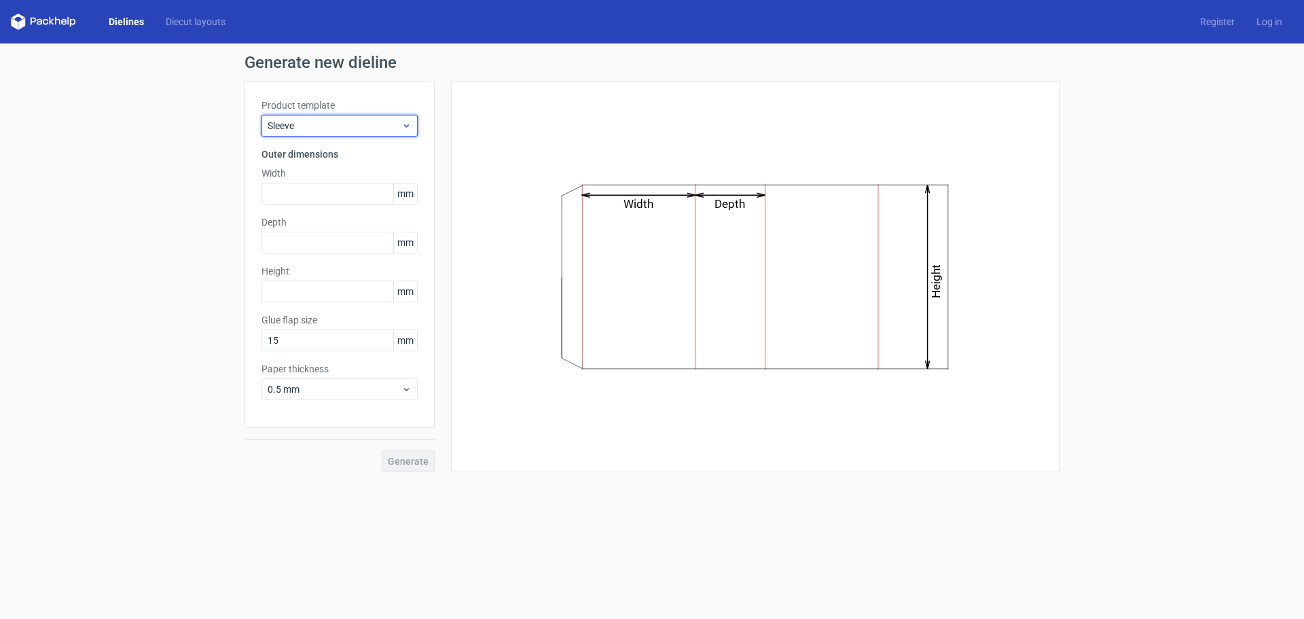
click at [353, 118] on div "Sleeve" at bounding box center [340, 126] width 156 height 22
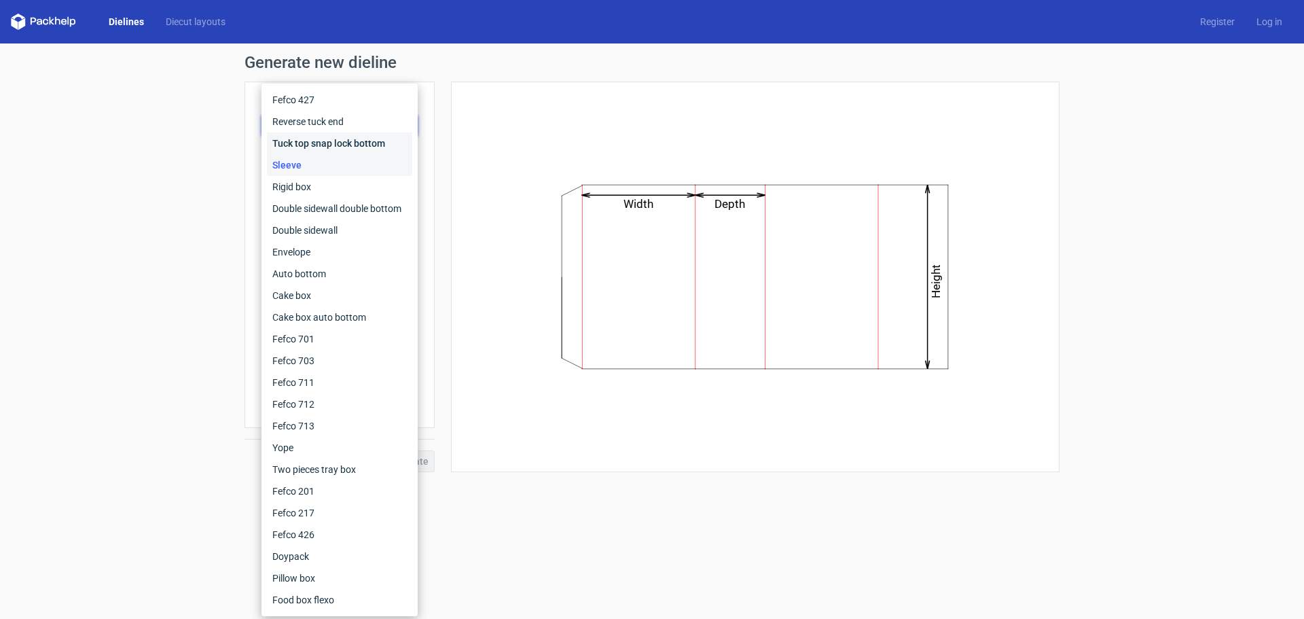
click at [341, 146] on div "Tuck top snap lock bottom" at bounding box center [339, 143] width 145 height 22
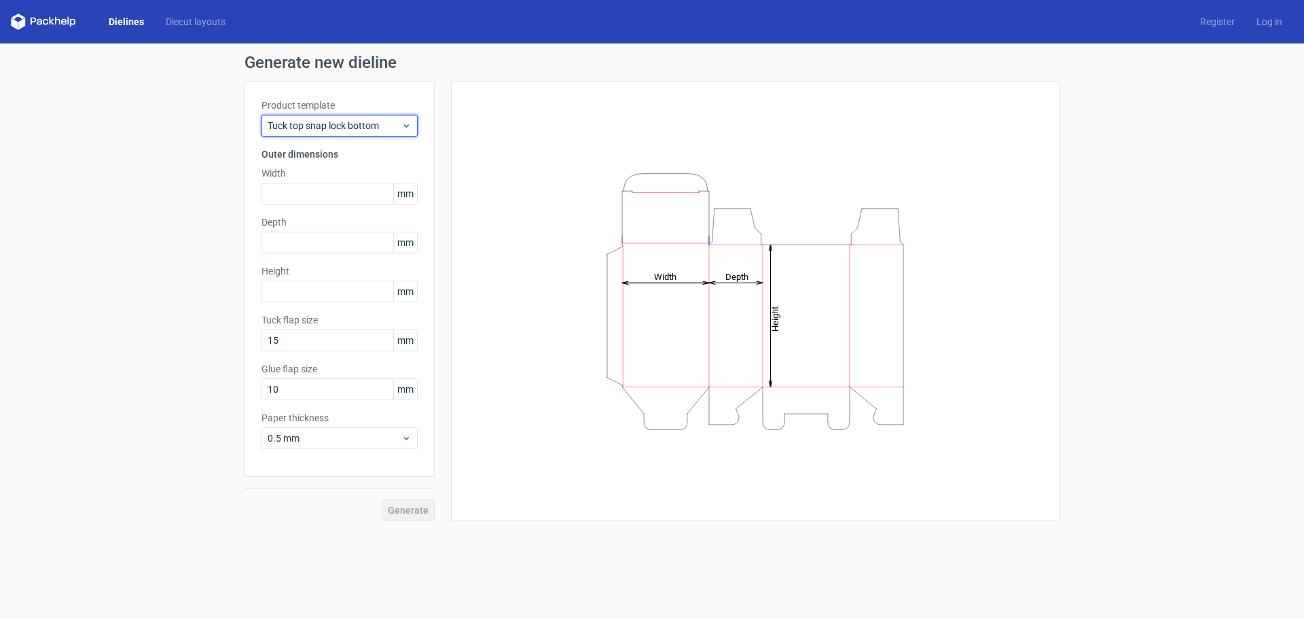
click at [346, 129] on span "Tuck top snap lock bottom" at bounding box center [335, 126] width 134 height 14
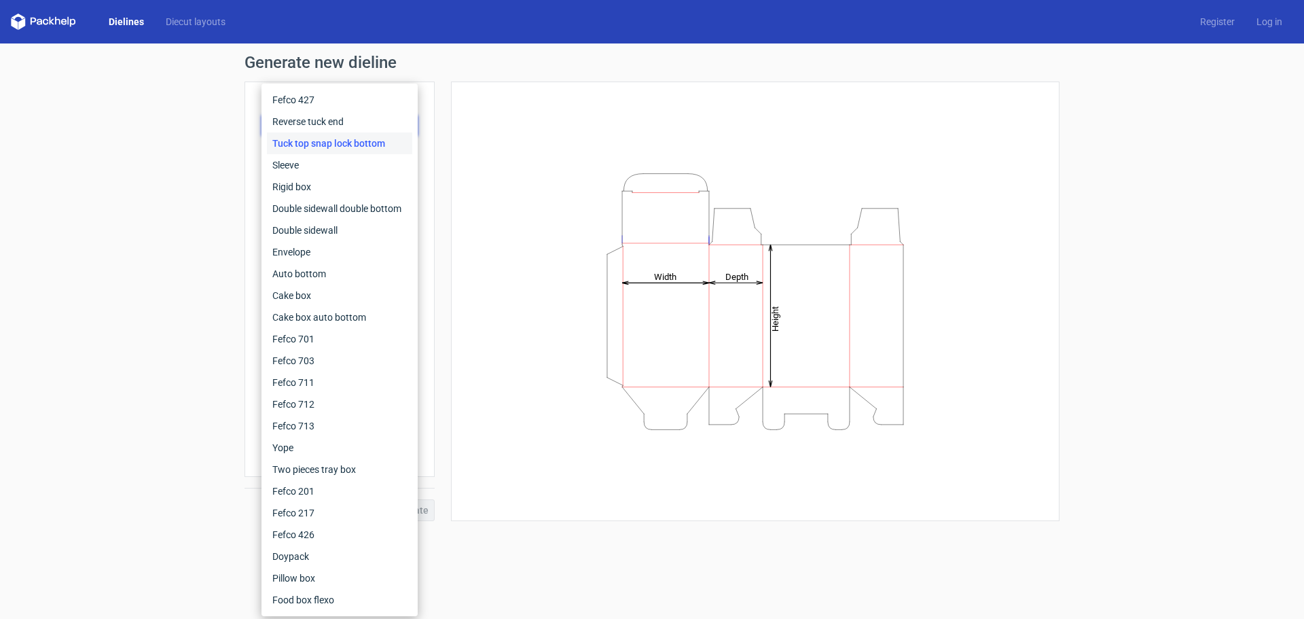
click at [243, 106] on div "Generate new dieline Product template Tuck top snap lock bottom Outer dimension…" at bounding box center [652, 287] width 1304 height 488
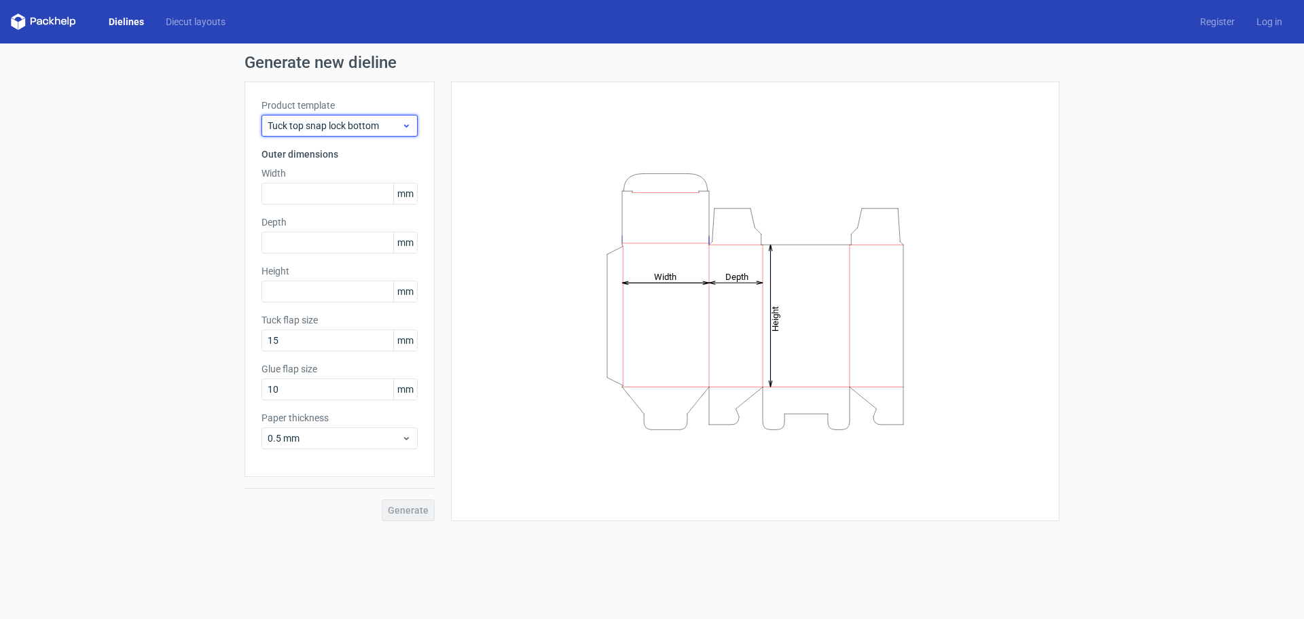
click at [297, 131] on span "Tuck top snap lock bottom" at bounding box center [335, 126] width 134 height 14
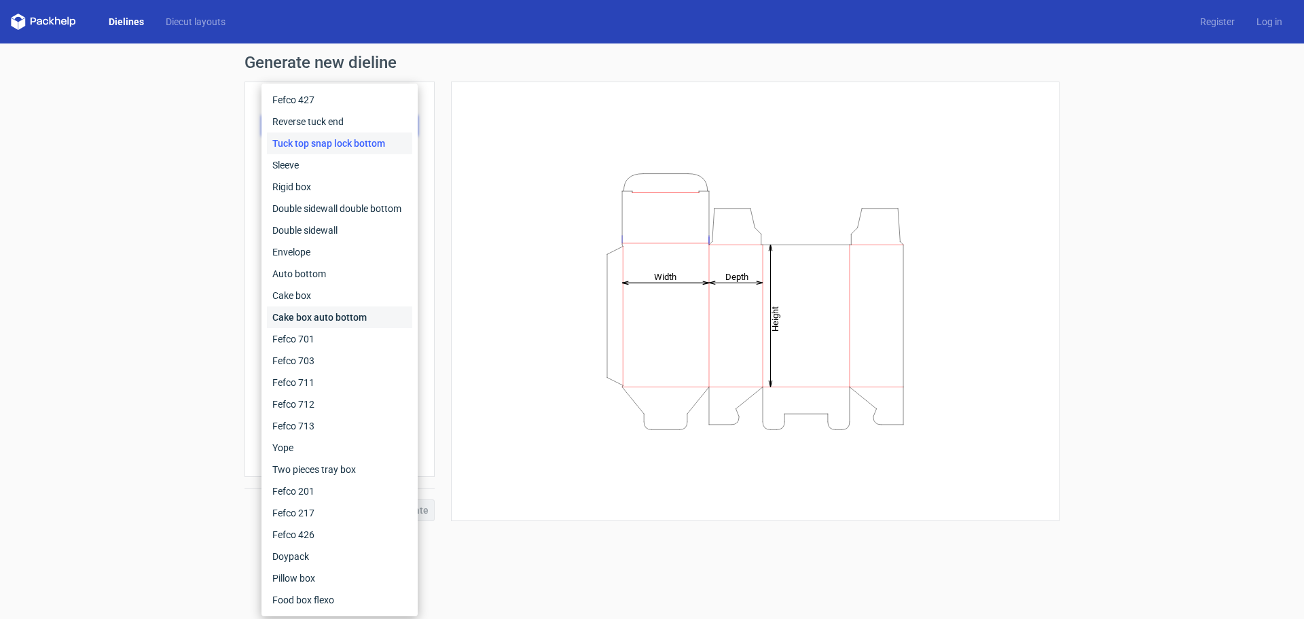
click at [300, 321] on div "Cake box auto bottom" at bounding box center [339, 317] width 145 height 22
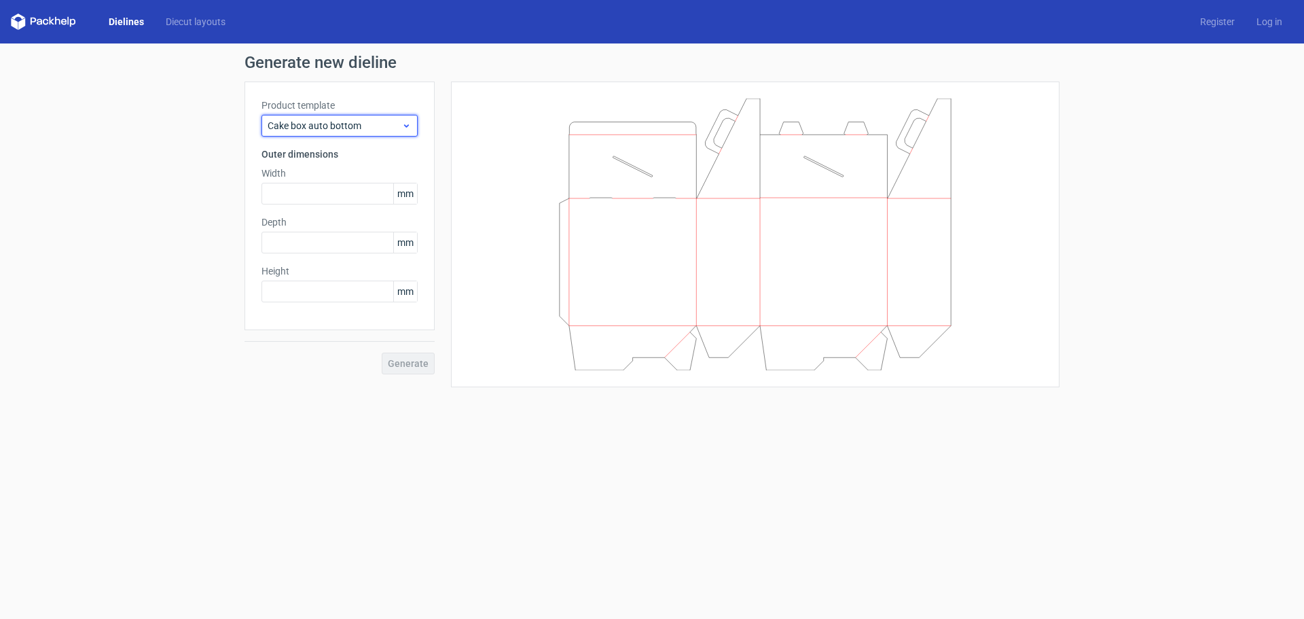
click at [335, 124] on span "Cake box auto bottom" at bounding box center [335, 126] width 134 height 14
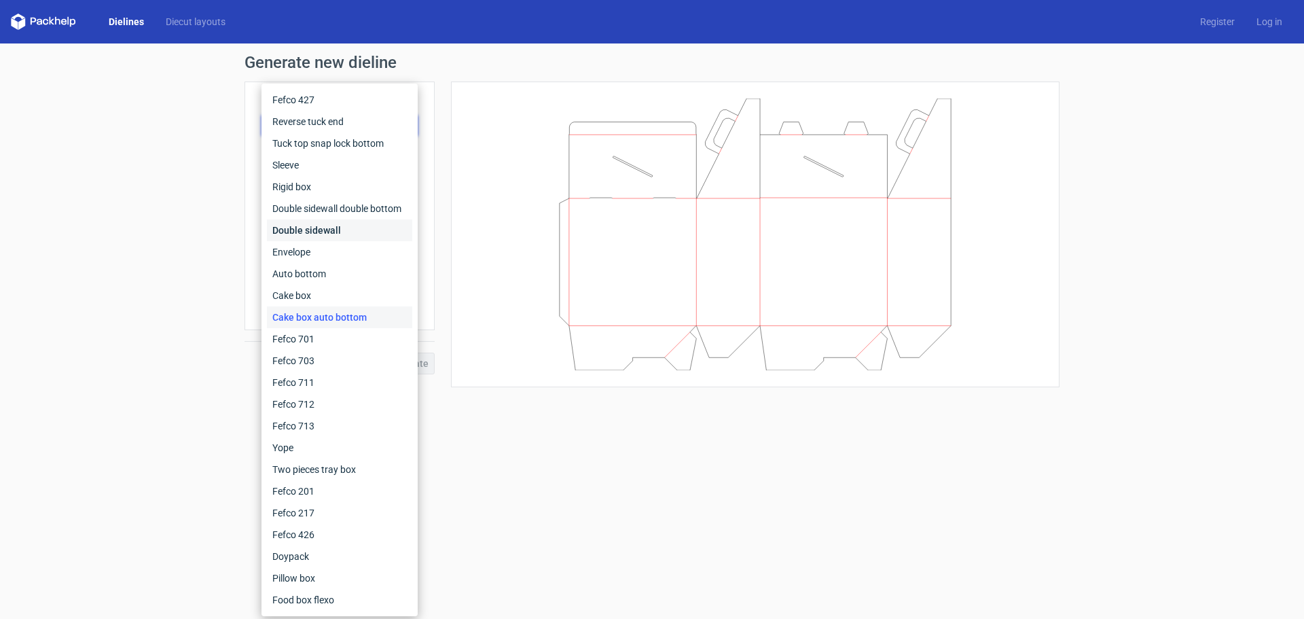
click at [344, 234] on div "Double sidewall" at bounding box center [339, 230] width 145 height 22
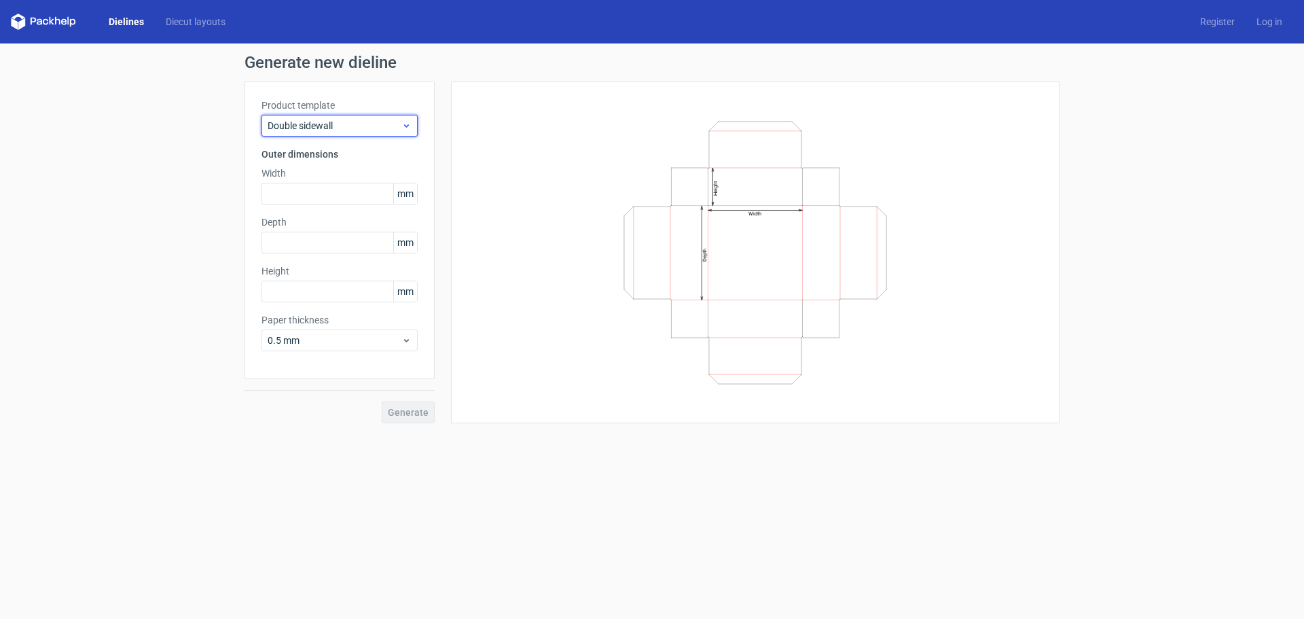
click at [323, 119] on span "Double sidewall" at bounding box center [335, 126] width 134 height 14
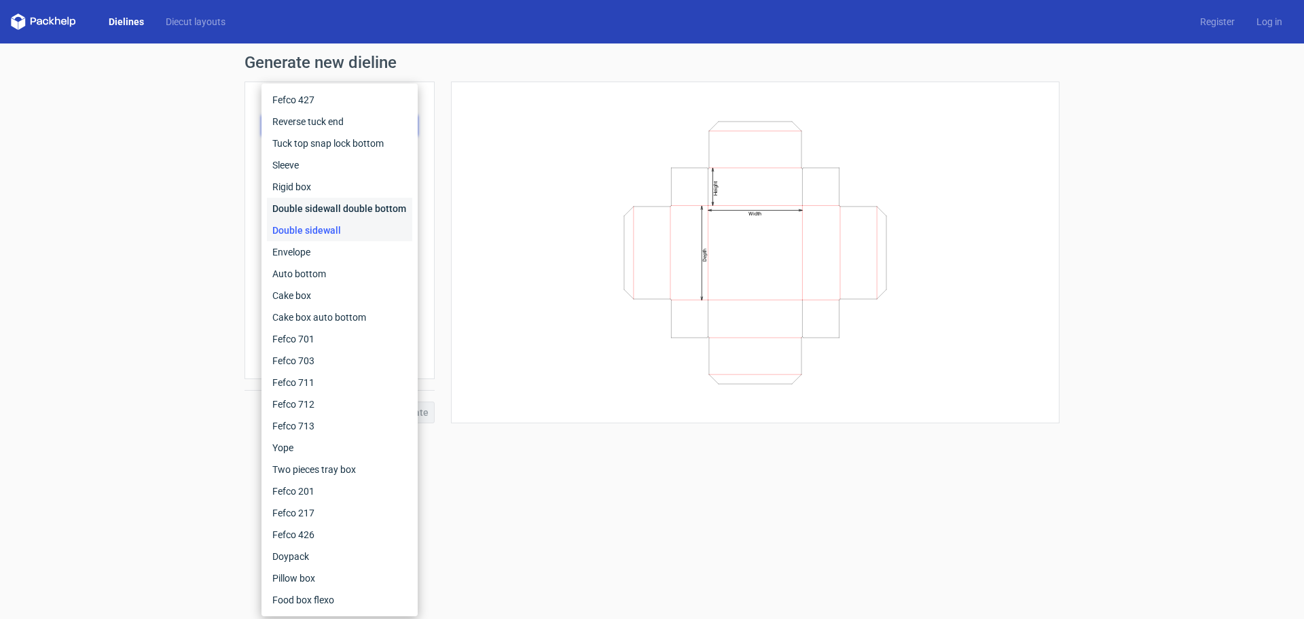
click at [302, 214] on div "Double sidewall double bottom" at bounding box center [339, 209] width 145 height 22
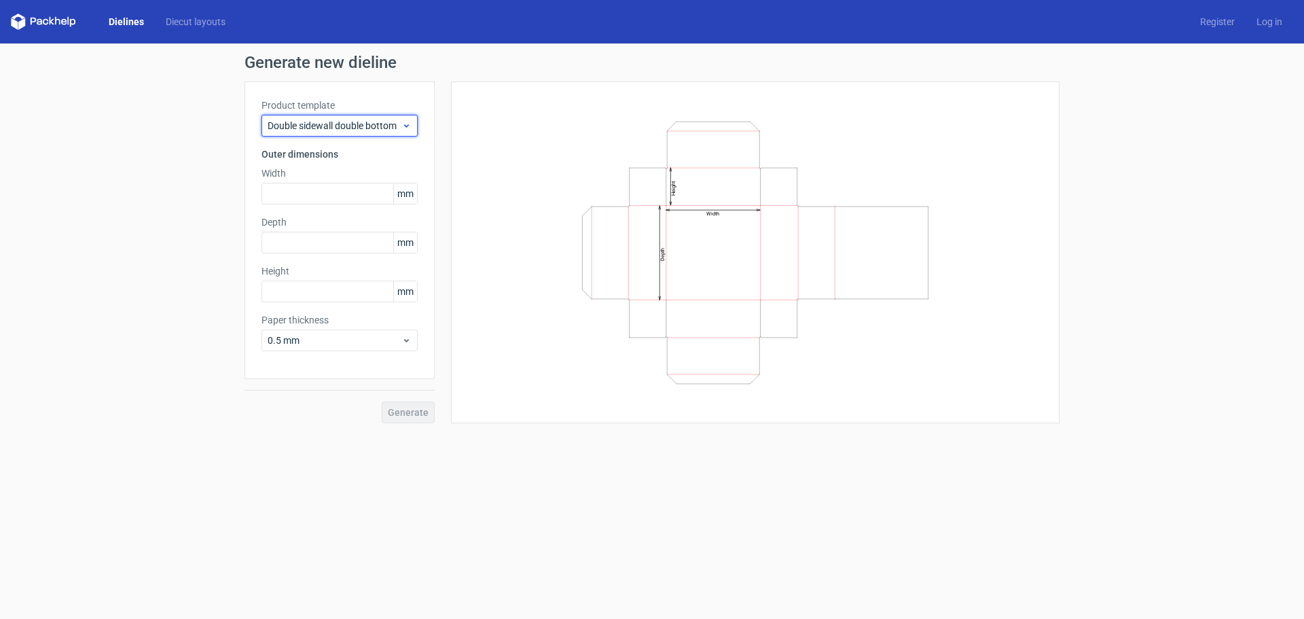
click at [311, 131] on span "Double sidewall double bottom" at bounding box center [335, 126] width 134 height 14
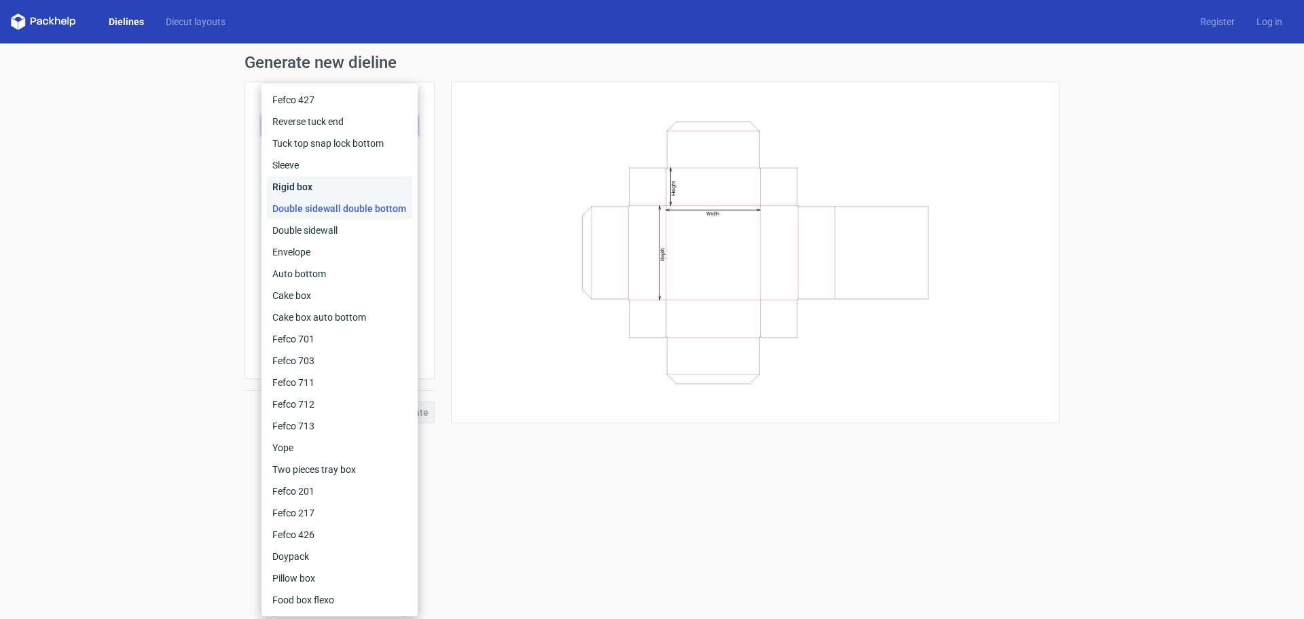
click at [312, 185] on div "Rigid box" at bounding box center [339, 187] width 145 height 22
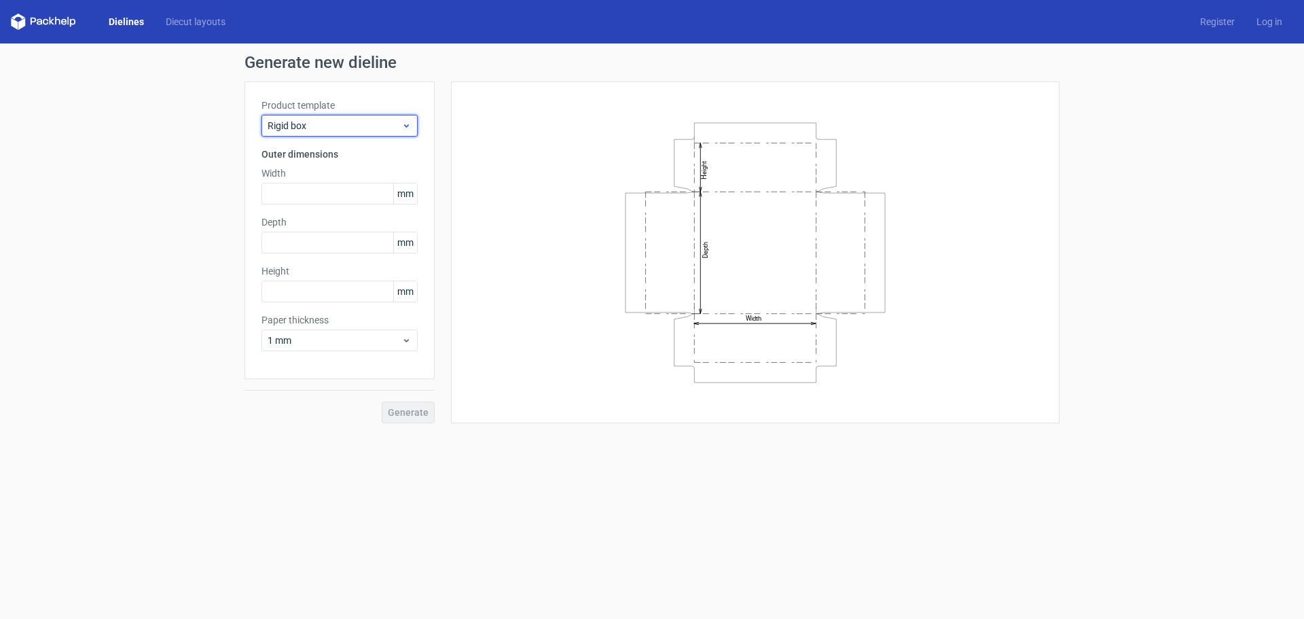
click at [323, 117] on div "Rigid box" at bounding box center [340, 126] width 156 height 22
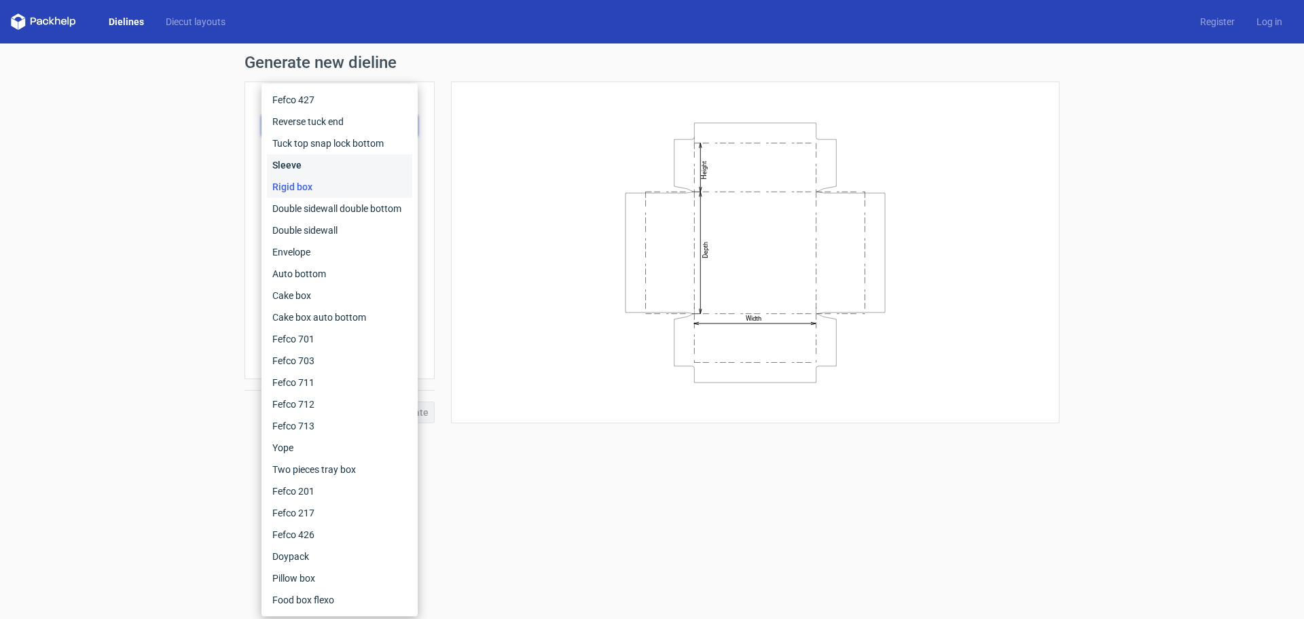
click at [315, 168] on div "Sleeve" at bounding box center [339, 165] width 145 height 22
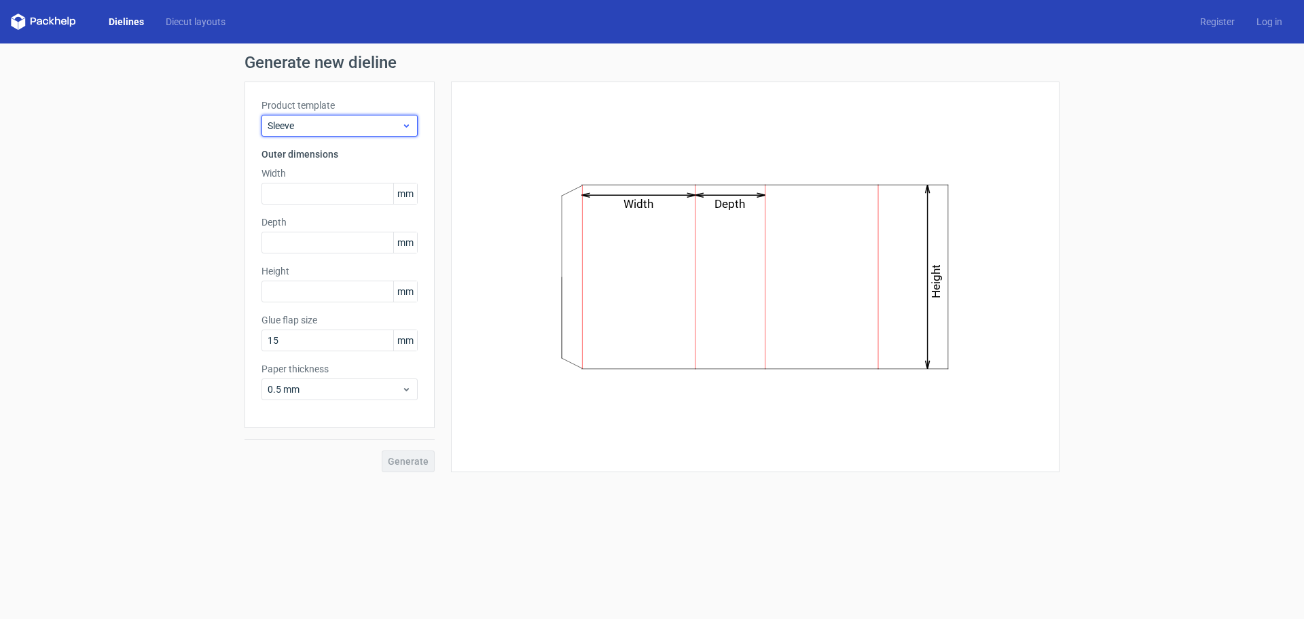
click at [331, 130] on span "Sleeve" at bounding box center [335, 126] width 134 height 14
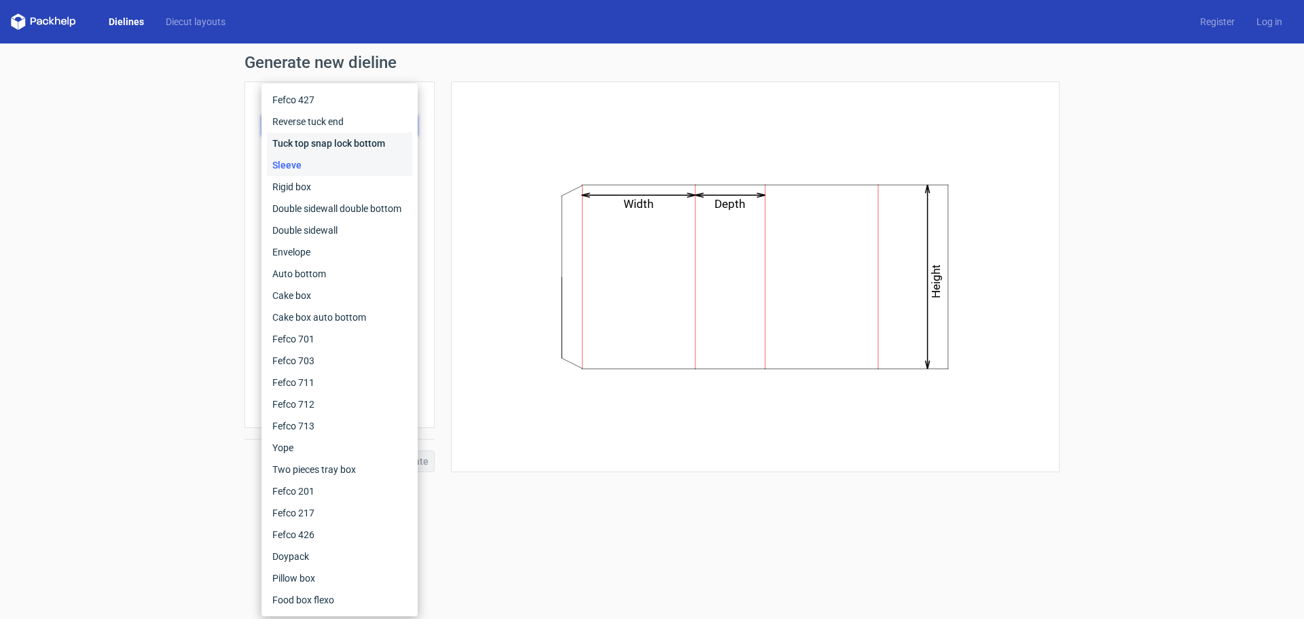
click at [330, 145] on div "Tuck top snap lock bottom" at bounding box center [339, 143] width 145 height 22
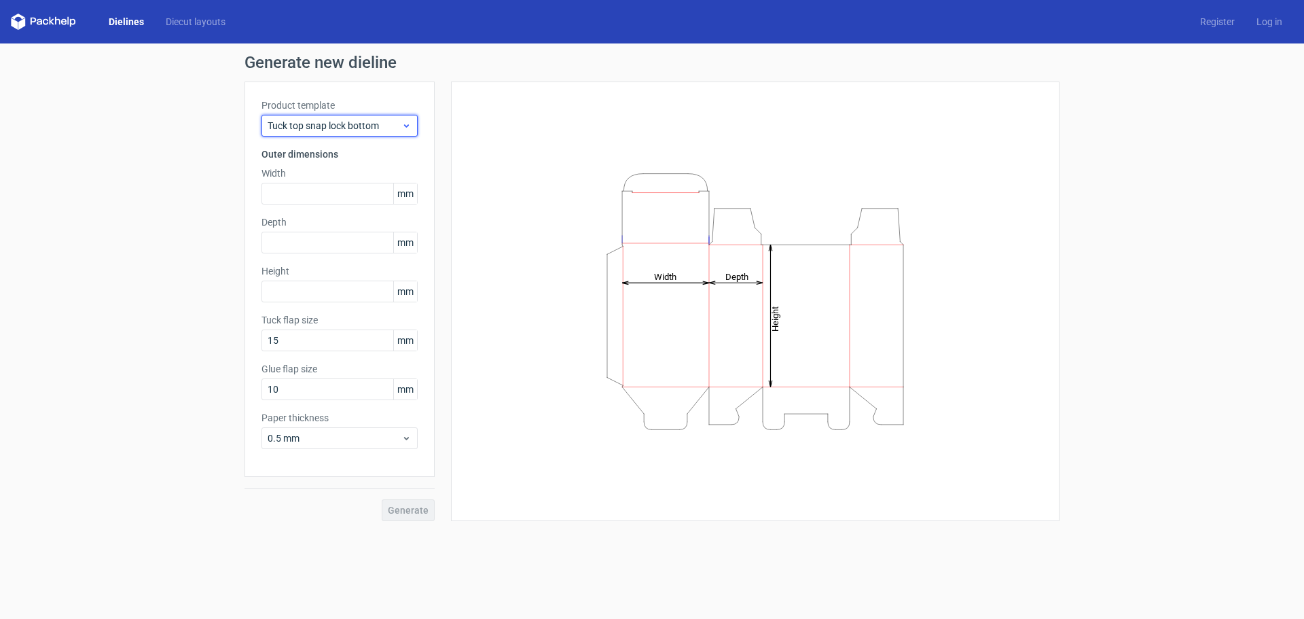
click at [359, 125] on span "Tuck top snap lock bottom" at bounding box center [335, 126] width 134 height 14
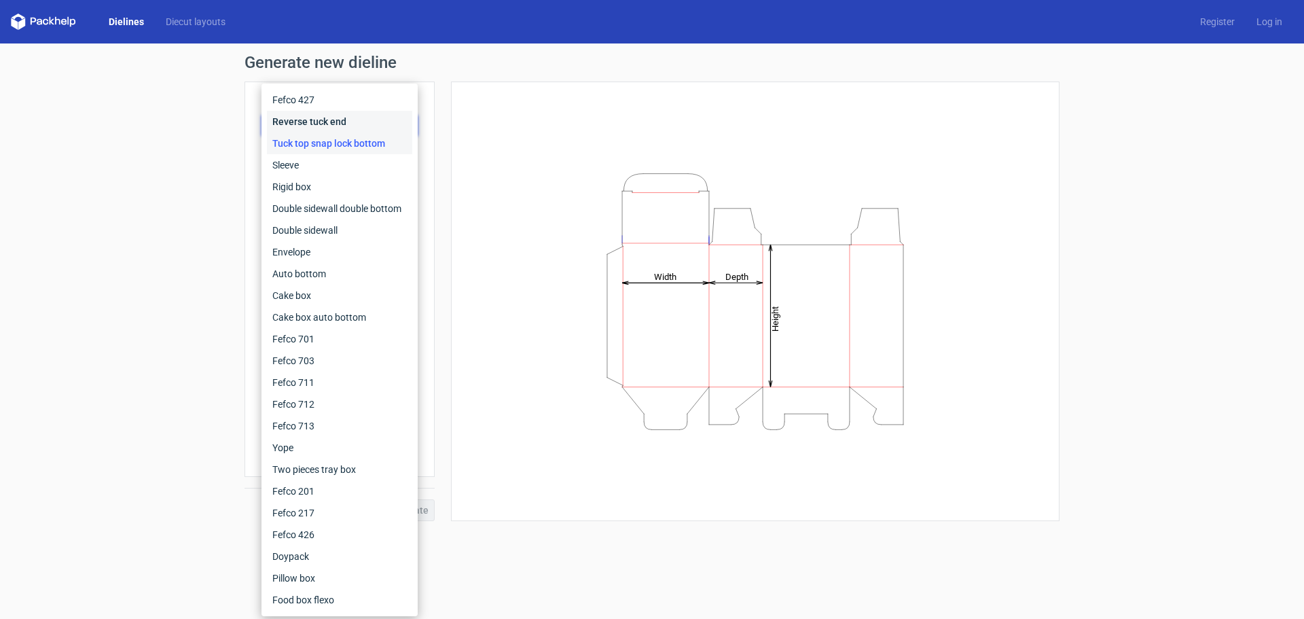
click at [359, 125] on div "Reverse tuck end" at bounding box center [339, 122] width 145 height 22
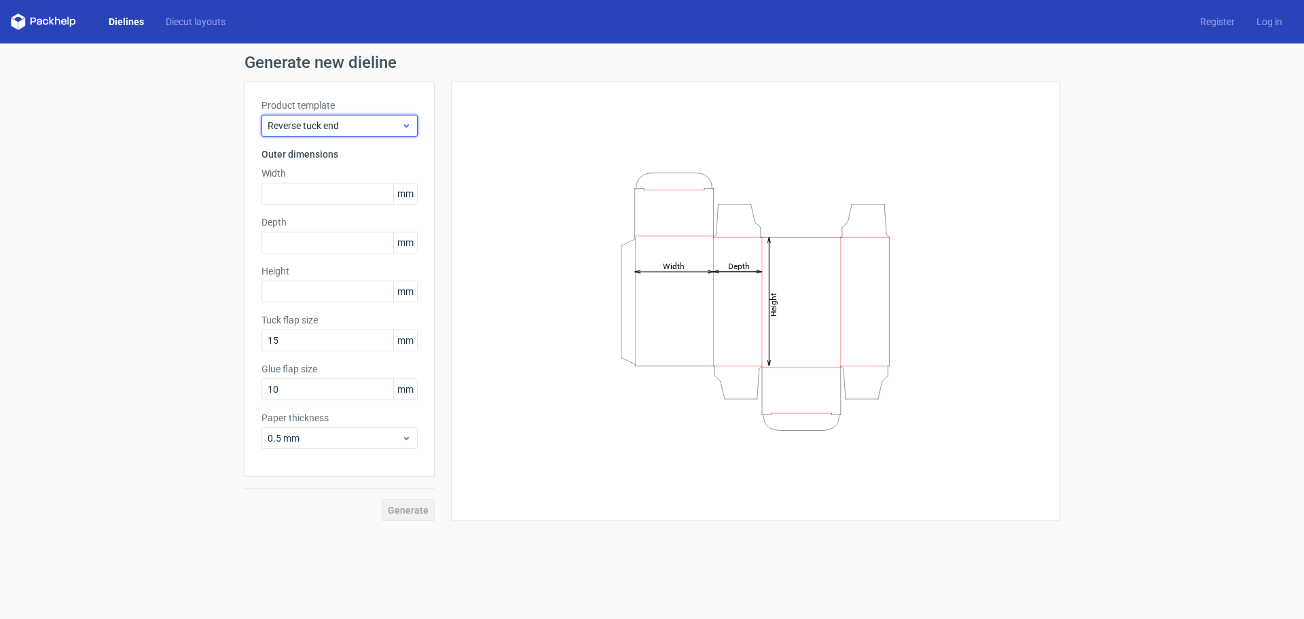
click at [359, 125] on span "Reverse tuck end" at bounding box center [335, 126] width 134 height 14
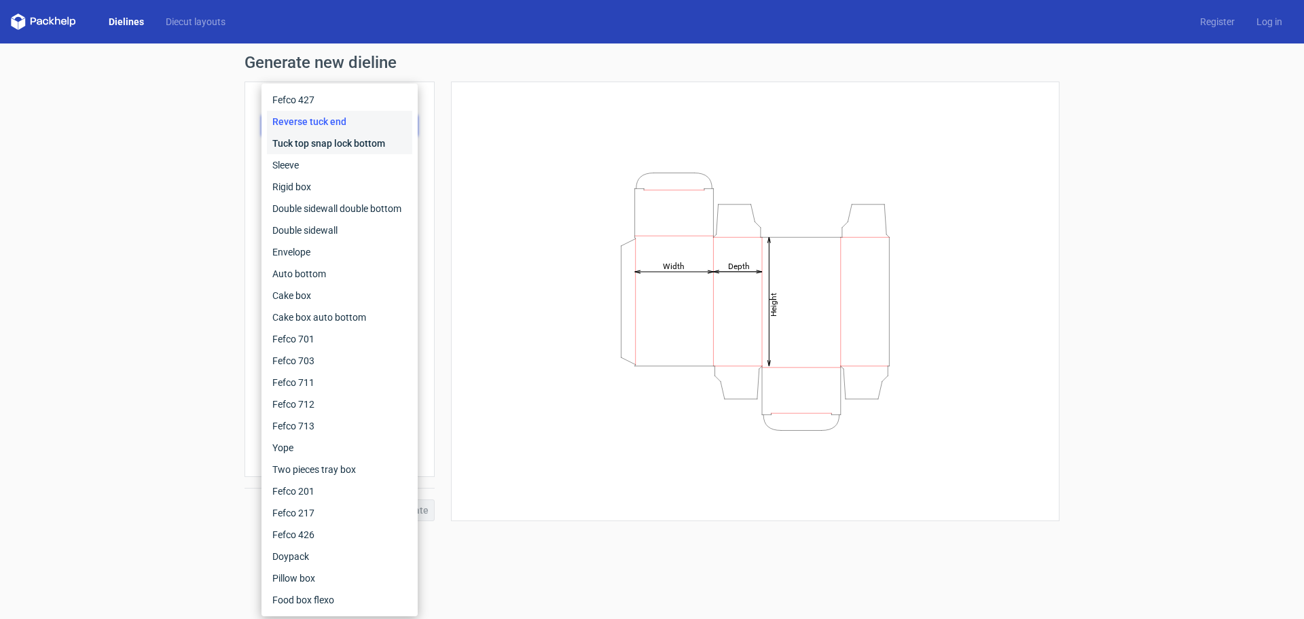
click at [357, 150] on div "Tuck top snap lock bottom" at bounding box center [339, 143] width 145 height 22
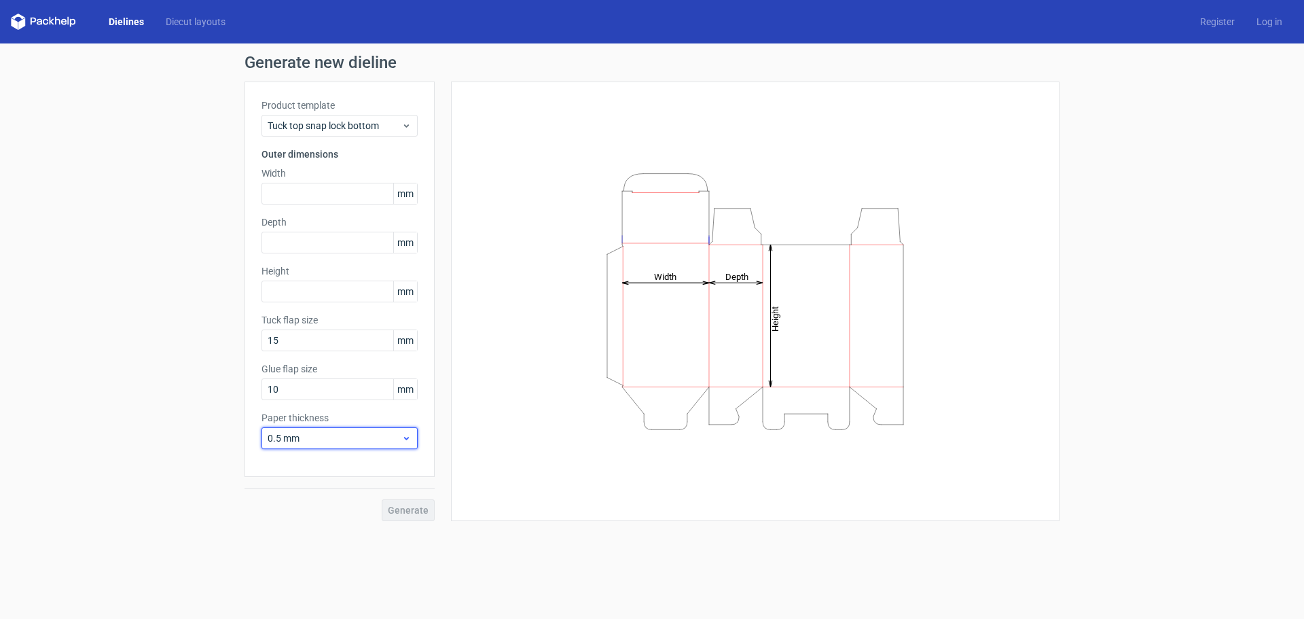
click at [343, 440] on span "0.5 mm" at bounding box center [335, 438] width 134 height 14
click at [336, 461] on div "0.4 mm" at bounding box center [339, 468] width 145 height 22
click at [340, 448] on div "0.4 mm" at bounding box center [340, 438] width 156 height 22
click at [507, 440] on div "Height Depth Width" at bounding box center [755, 302] width 575 height 406
drag, startPoint x: 647, startPoint y: 301, endPoint x: 804, endPoint y: 397, distance: 183.3
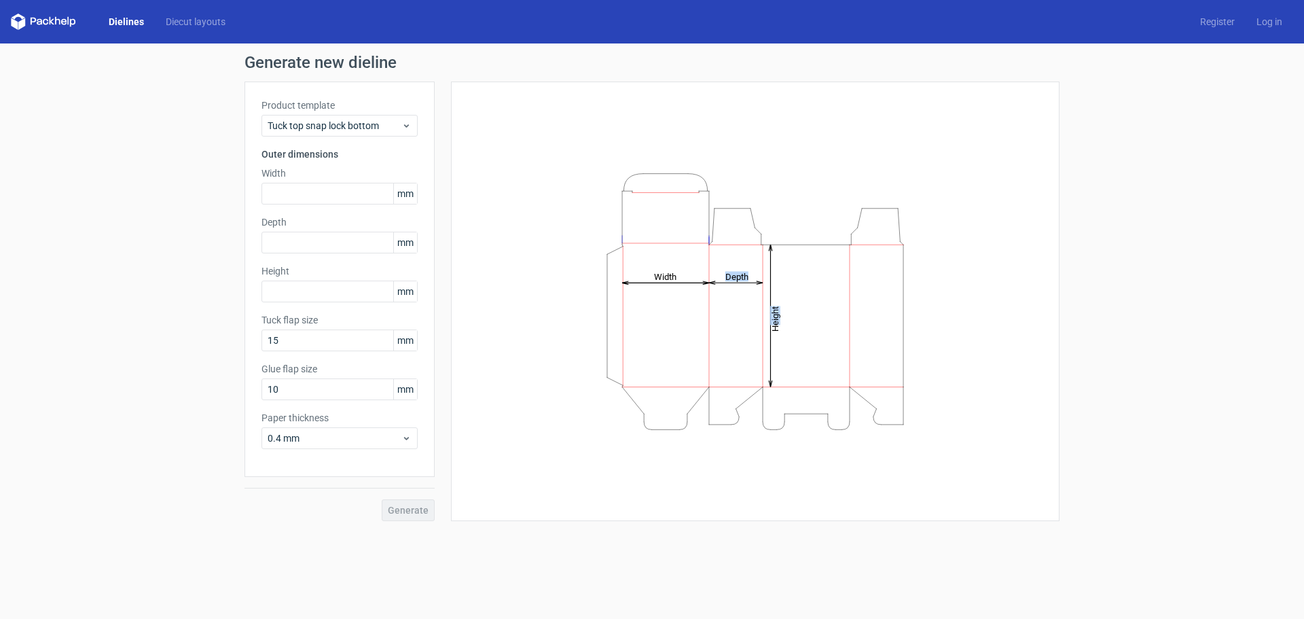
click at [804, 401] on icon "Height Depth Width" at bounding box center [756, 302] width 408 height 272
click at [691, 342] on icon "Height Depth Width" at bounding box center [756, 302] width 408 height 272
click at [313, 191] on input "text" at bounding box center [340, 194] width 156 height 22
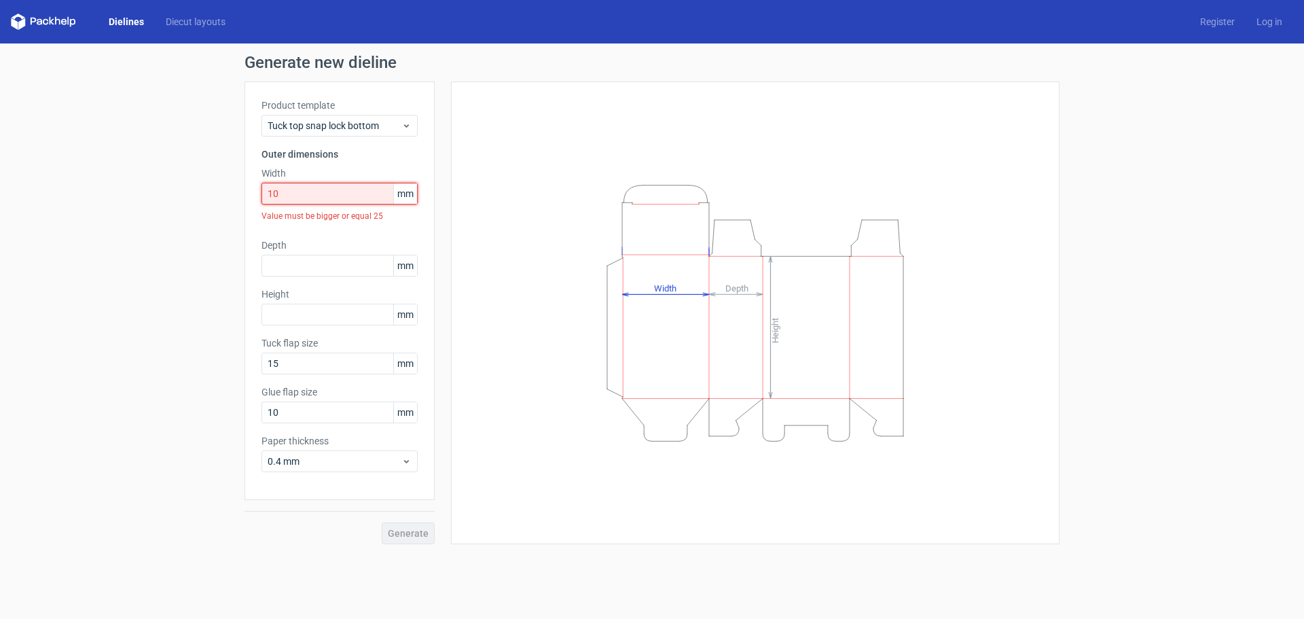
drag, startPoint x: 313, startPoint y: 191, endPoint x: 84, endPoint y: 107, distance: 244.0
click at [84, 107] on div "Generate new dieline Product template Tuck top snap lock bottom Outer dimension…" at bounding box center [652, 299] width 1304 height 512
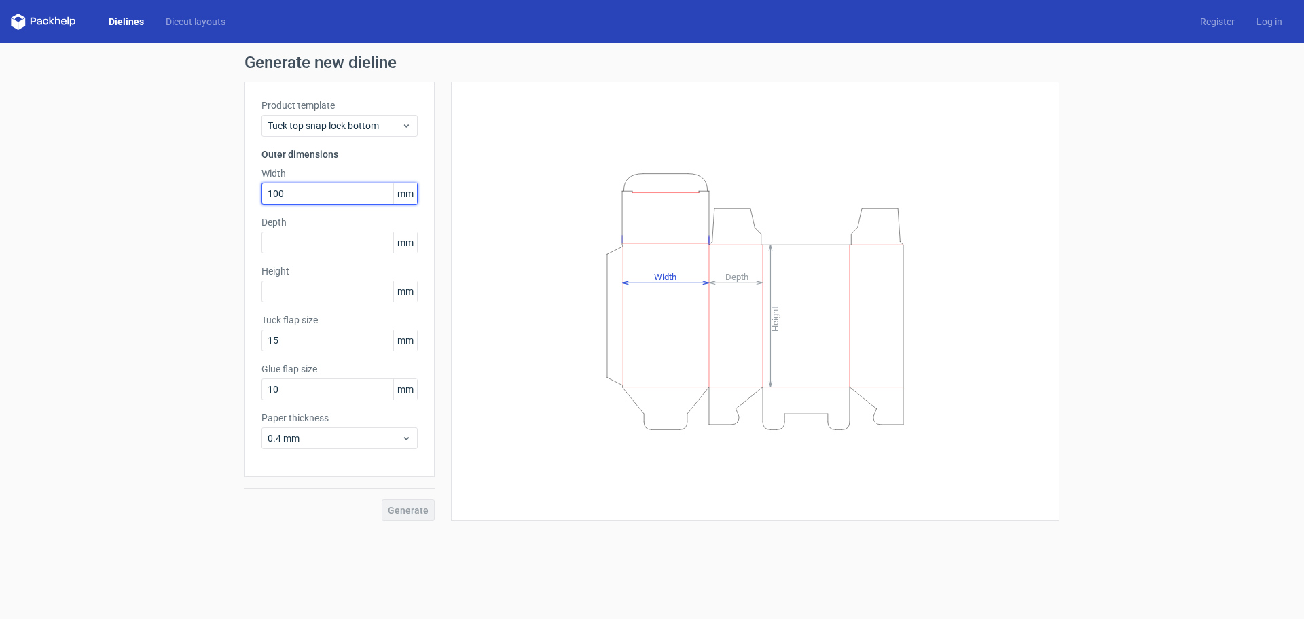
type input "100"
type input "2"
type input "80"
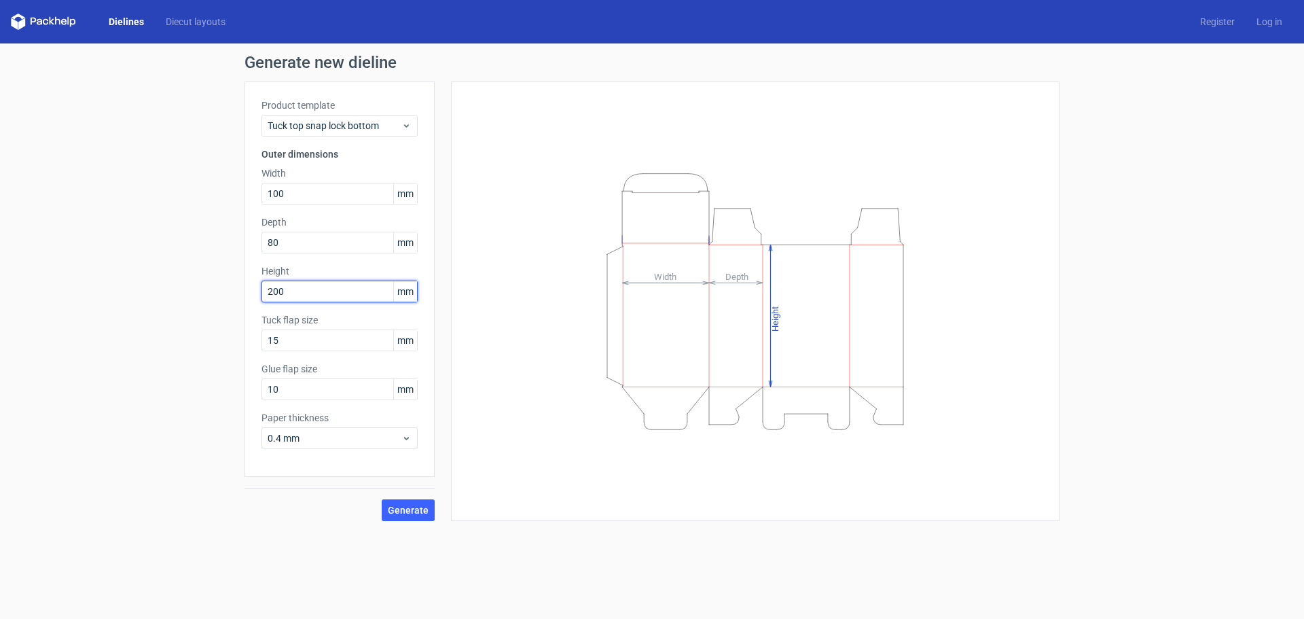
type input "200"
click at [414, 520] on button "Generate" at bounding box center [408, 510] width 53 height 22
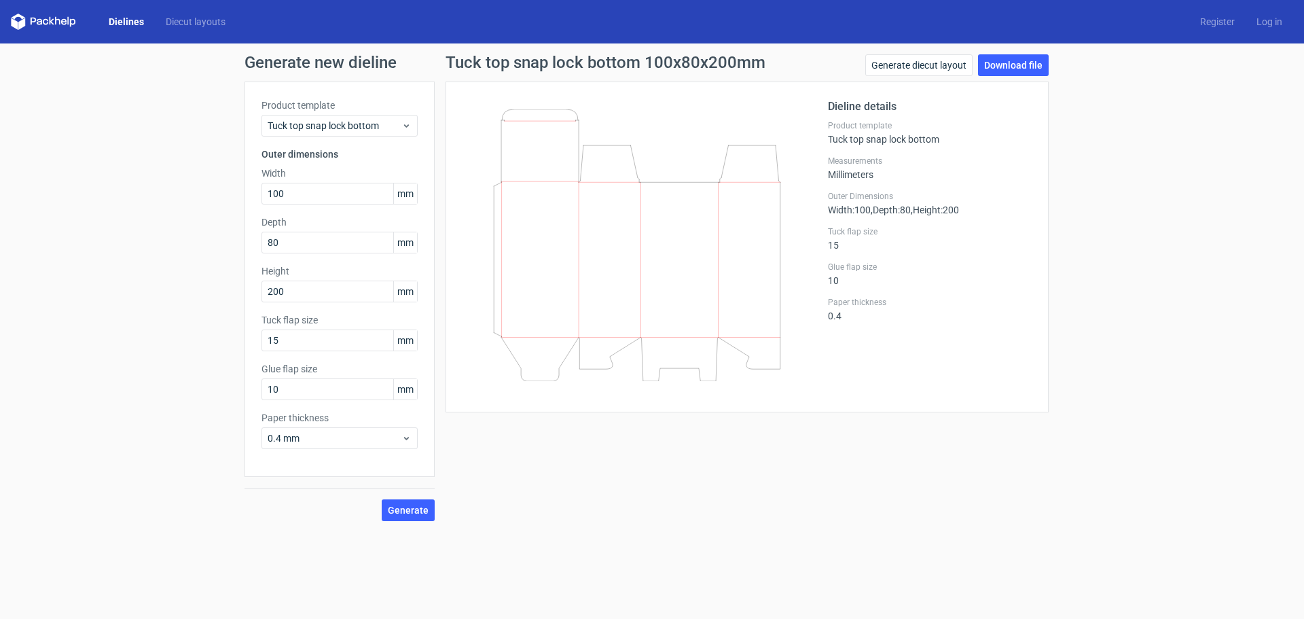
click at [696, 429] on div "Tuck top snap lock bottom 100x80x200mm Generate diecut layout Download file Die…" at bounding box center [747, 287] width 625 height 467
drag, startPoint x: 596, startPoint y: 296, endPoint x: 648, endPoint y: 340, distance: 68.4
click at [648, 340] on icon at bounding box center [637, 245] width 327 height 272
click at [1027, 69] on link "Download file" at bounding box center [1013, 65] width 71 height 22
click at [1226, 79] on div "Generate new dieline Product template Tuck top snap lock bottom Outer dimension…" at bounding box center [652, 287] width 1304 height 488
